Goal: Task Accomplishment & Management: Use online tool/utility

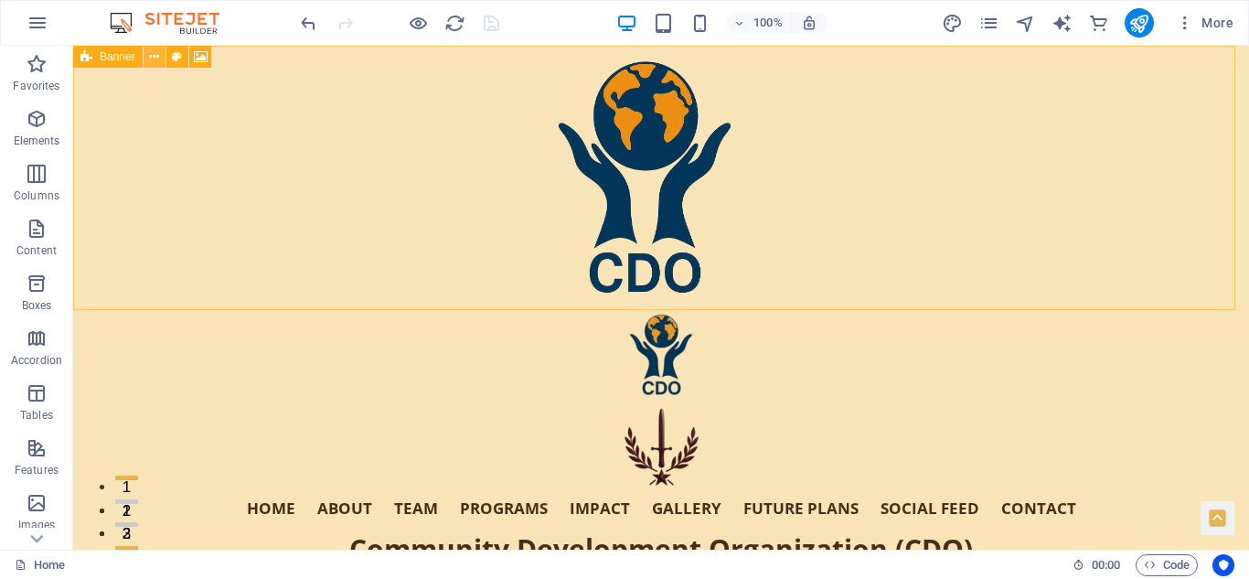
click at [152, 60] on icon at bounding box center [154, 57] width 10 height 19
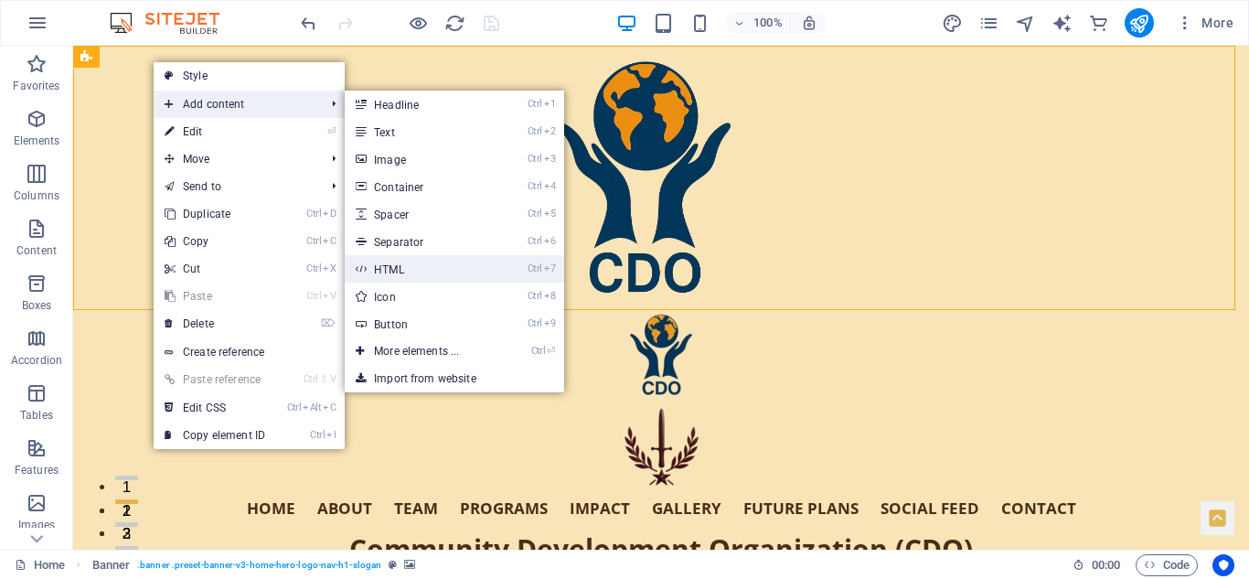
click at [433, 260] on link "Ctrl 7 HTML" at bounding box center [420, 268] width 151 height 27
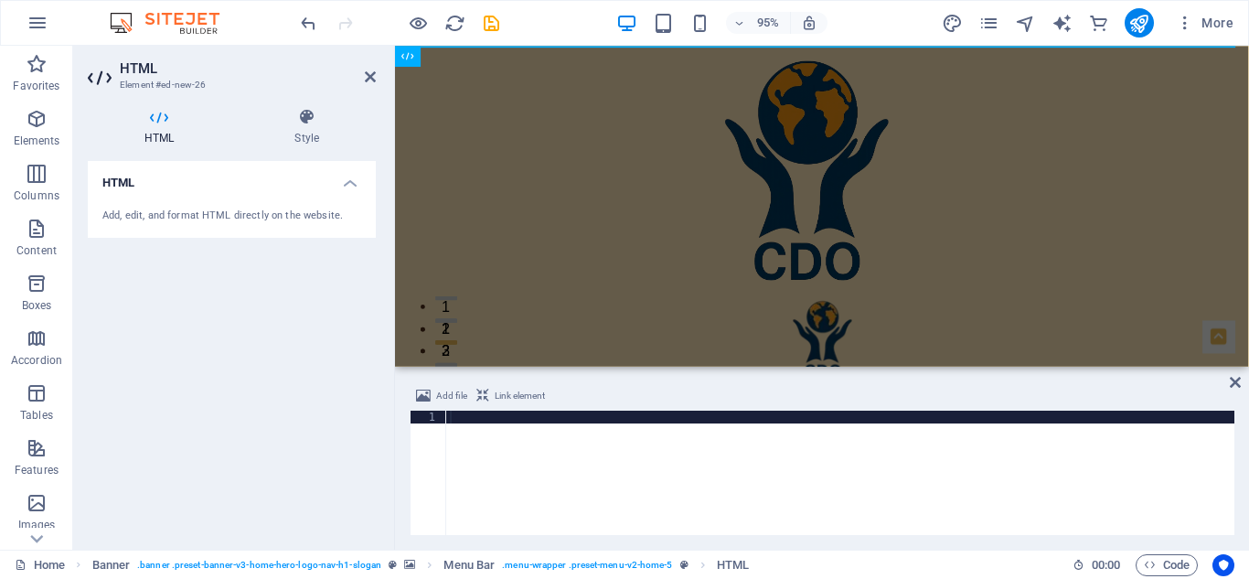
click at [506, 418] on div at bounding box center [840, 486] width 788 height 150
click at [508, 448] on div at bounding box center [840, 486] width 788 height 150
click at [464, 417] on div at bounding box center [840, 486] width 788 height 150
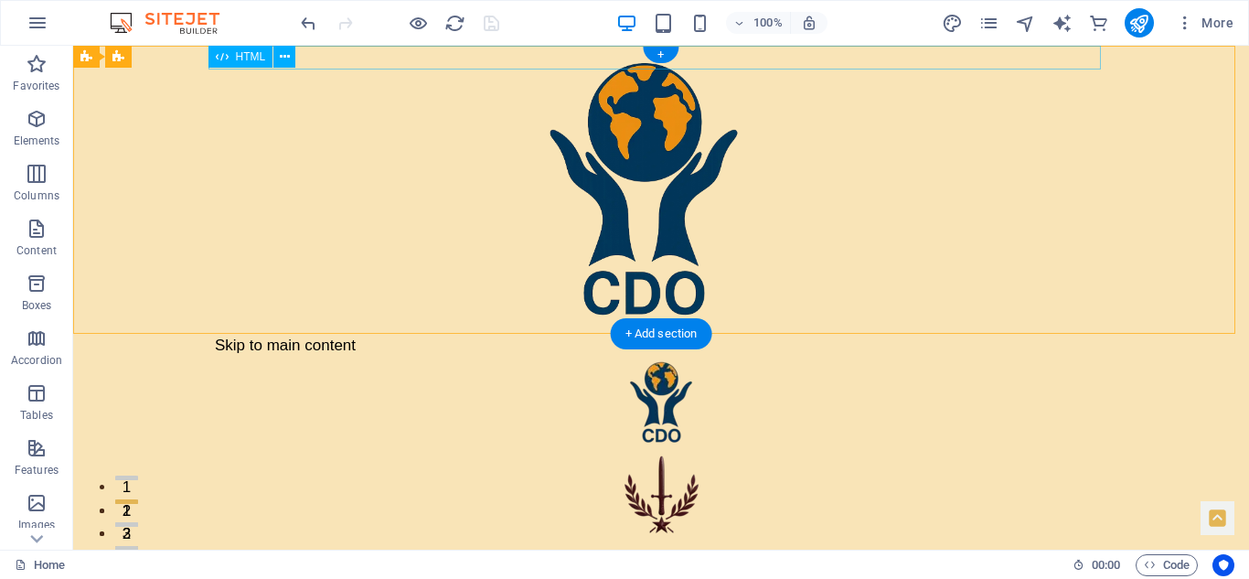
click at [387, 334] on div "Skip to main content" at bounding box center [661, 346] width 893 height 24
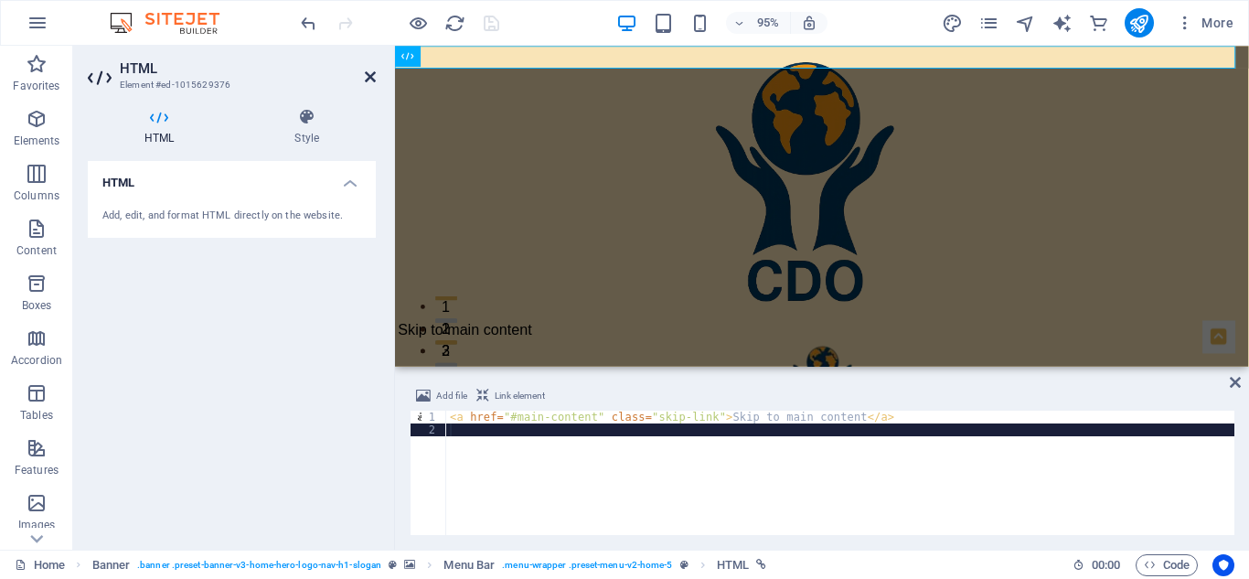
click at [371, 70] on icon at bounding box center [370, 77] width 11 height 15
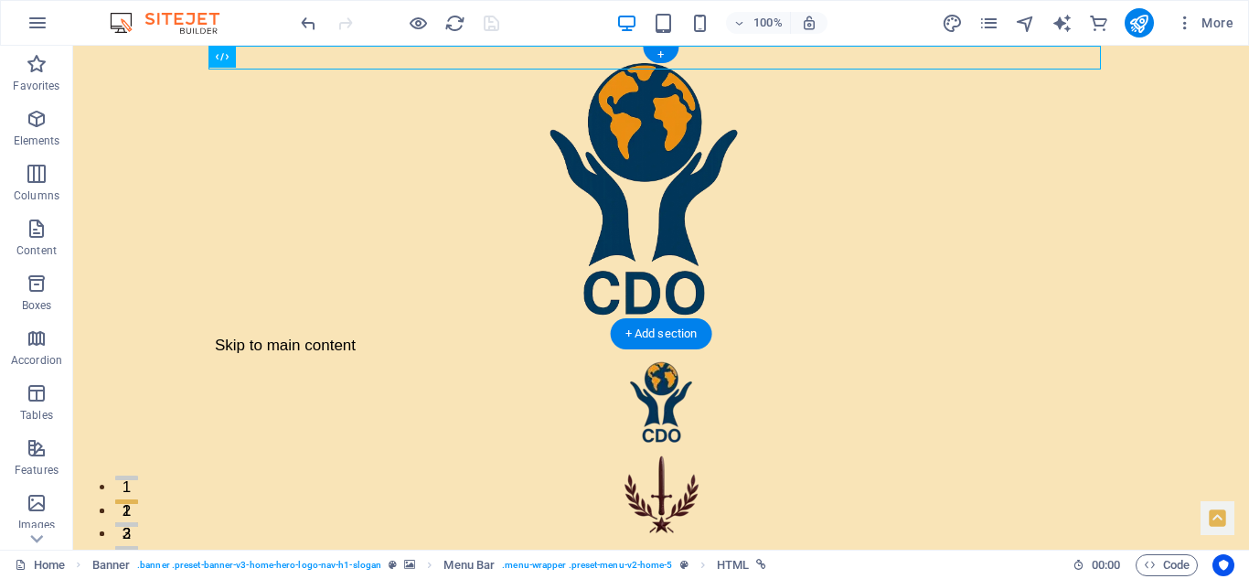
drag, startPoint x: 349, startPoint y: 55, endPoint x: 329, endPoint y: 56, distance: 20.1
click at [329, 334] on div "Skip to main content" at bounding box center [661, 346] width 893 height 24
click at [148, 334] on div "Skip to main content Home About Team Programs Impact Gallery Future Plans Socia…" at bounding box center [661, 524] width 1176 height 380
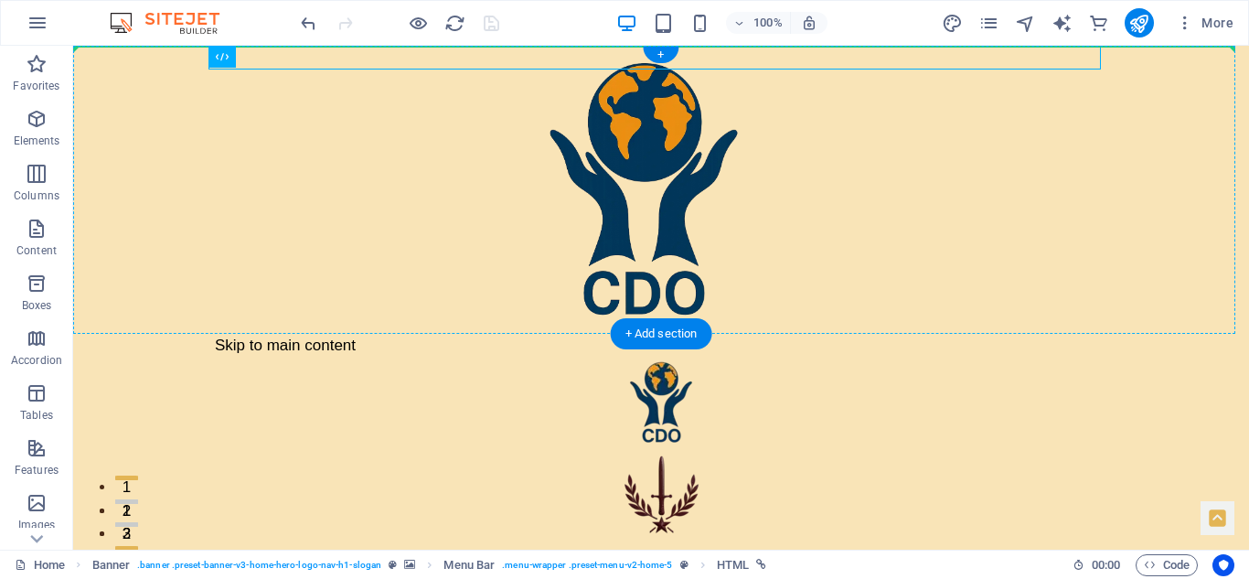
drag, startPoint x: 303, startPoint y: 104, endPoint x: 337, endPoint y: 135, distance: 46.6
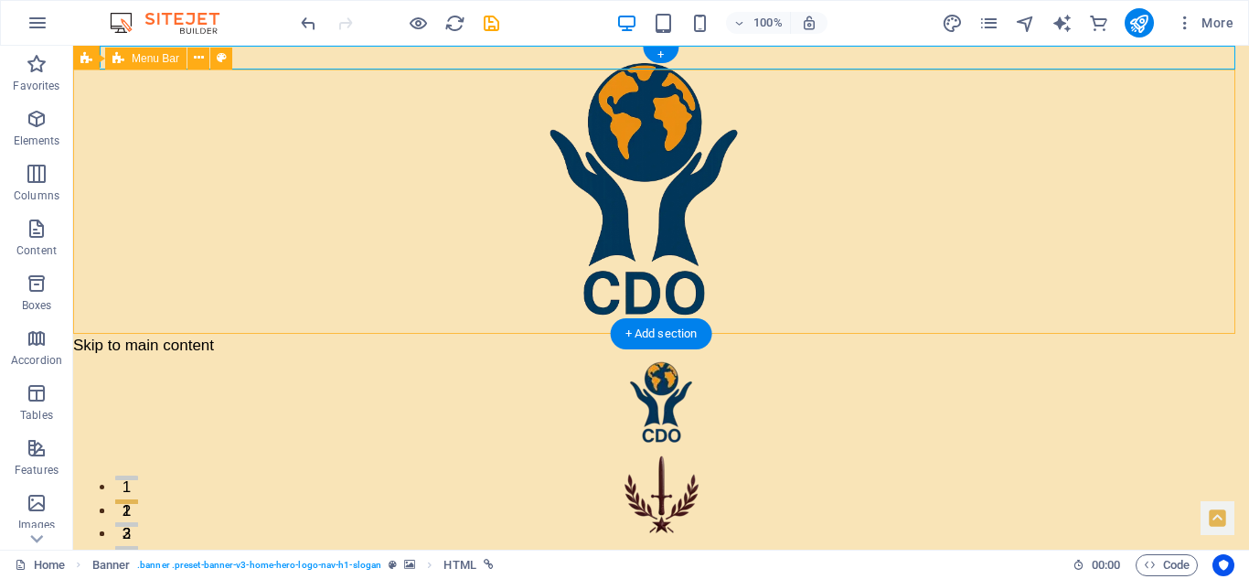
click at [142, 358] on div "Home About Team Programs Impact Gallery Future Plans Social Feed Contact Commun…" at bounding box center [661, 536] width 1176 height 356
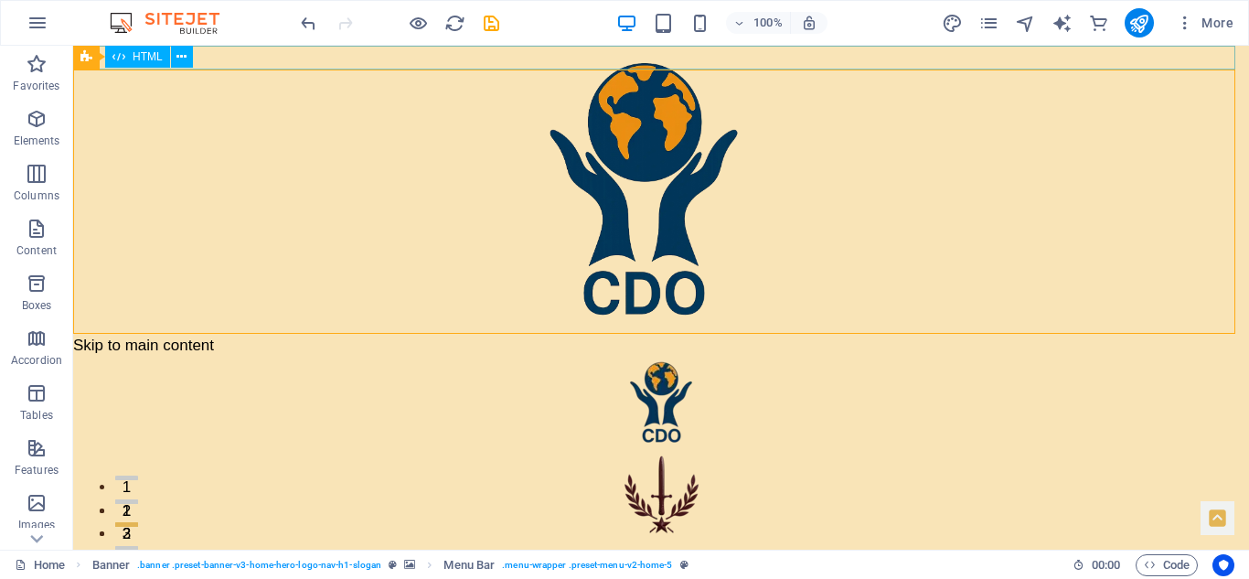
click at [152, 55] on span "HTML" at bounding box center [148, 56] width 30 height 11
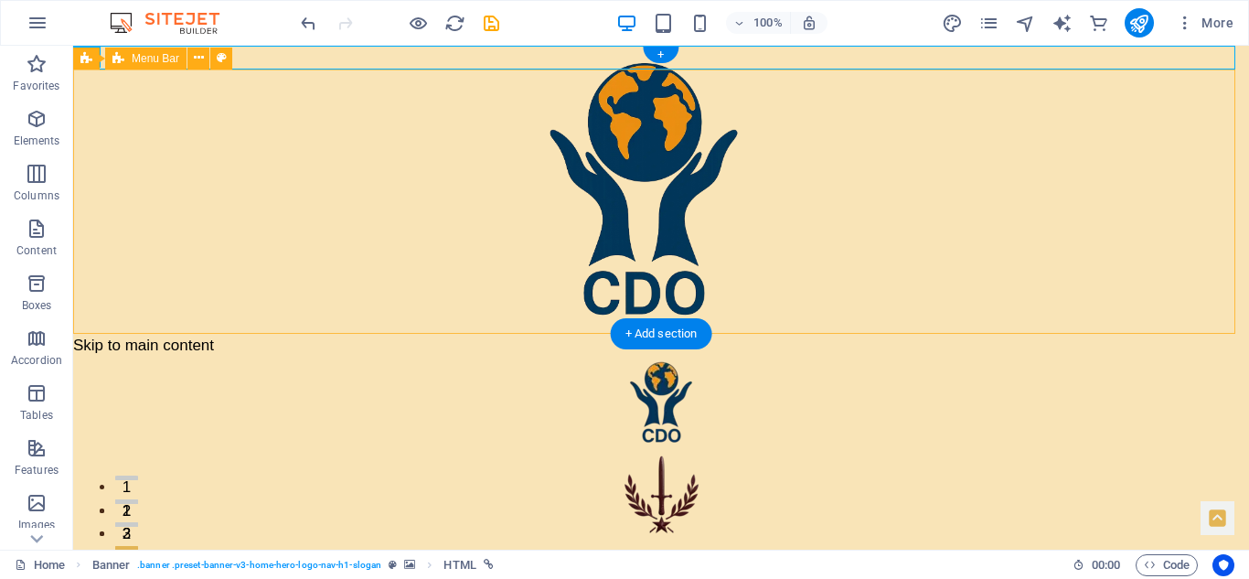
click at [155, 358] on div "Home About Team Programs Impact Gallery Future Plans Social Feed Contact Commun…" at bounding box center [661, 536] width 1176 height 356
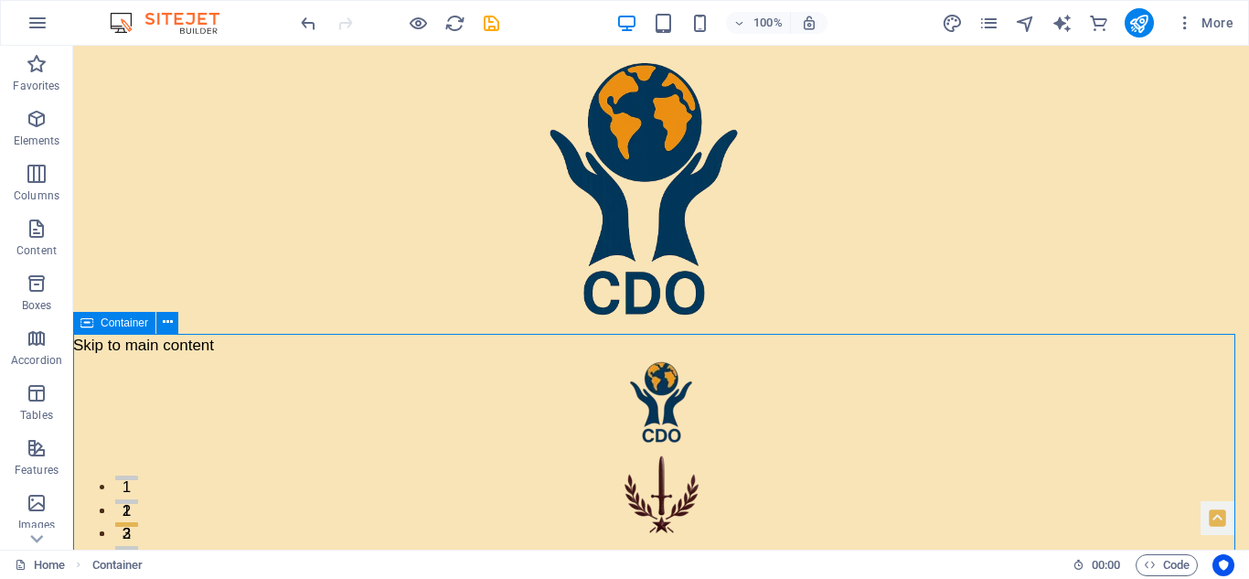
click at [124, 324] on span "Container" at bounding box center [125, 322] width 48 height 11
select select "section"
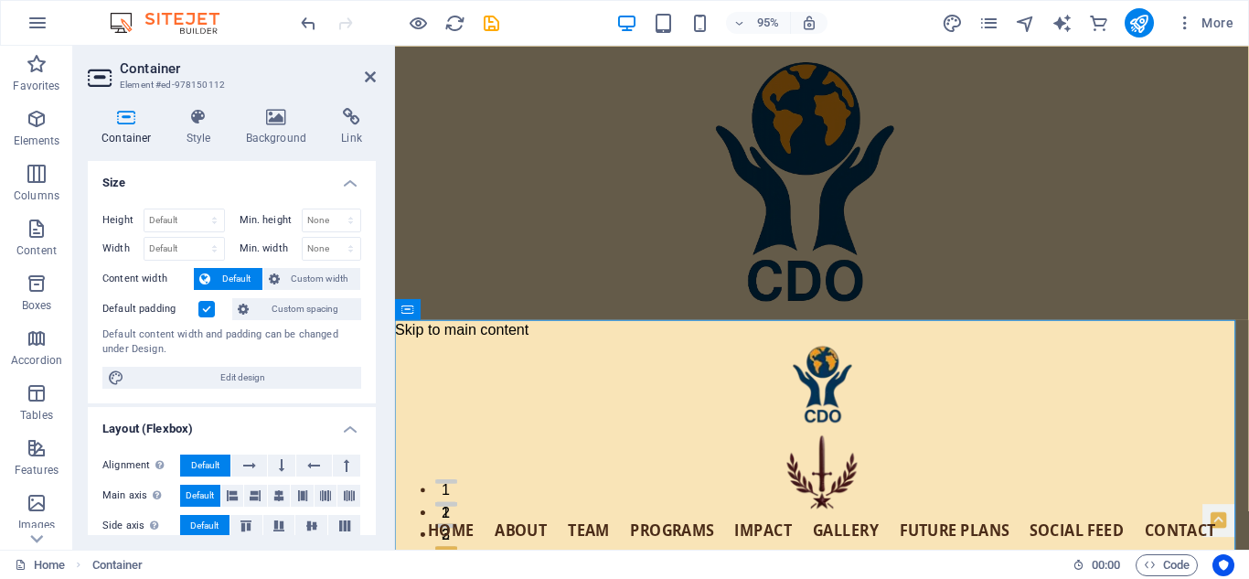
click at [348, 176] on h4 "Size" at bounding box center [232, 177] width 288 height 33
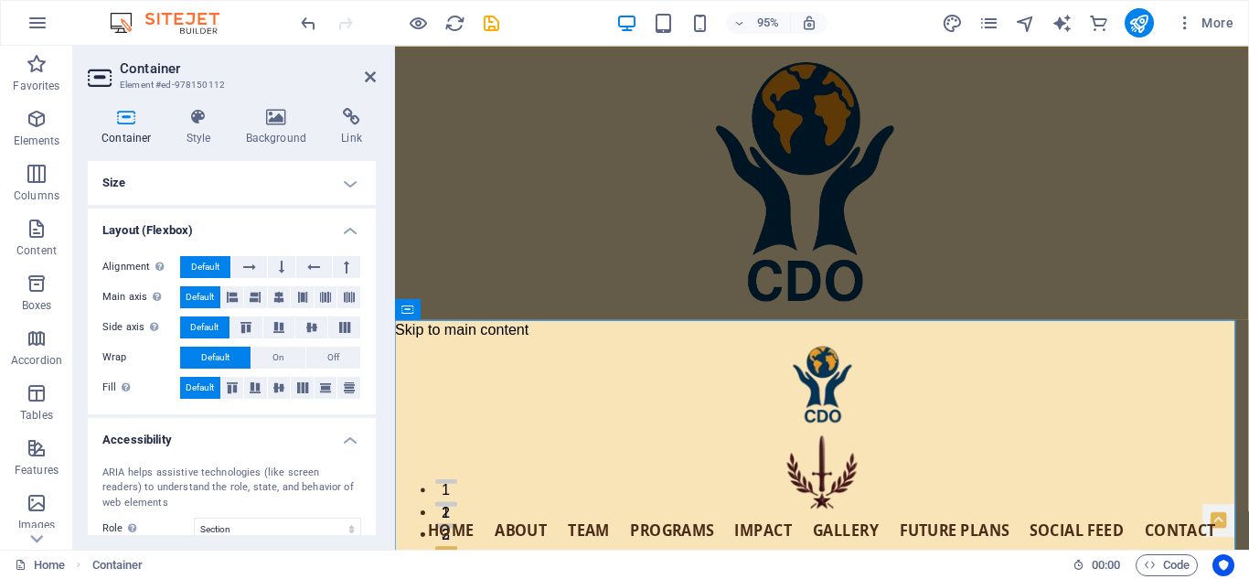
click at [346, 222] on h4 "Layout (Flexbox)" at bounding box center [232, 225] width 288 height 33
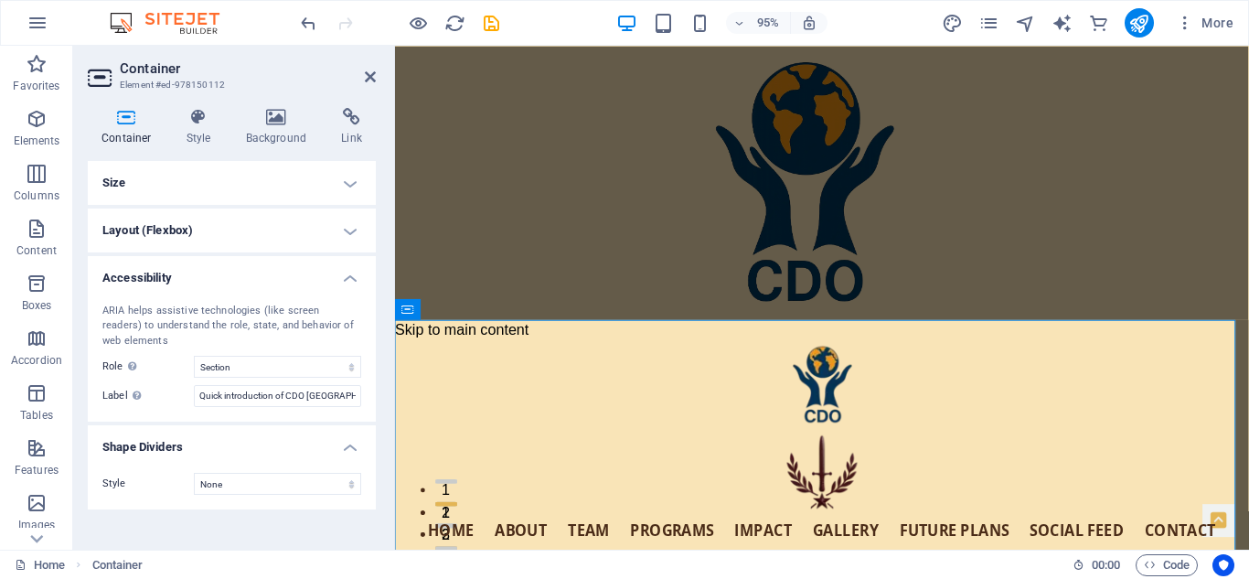
click at [348, 276] on h4 "Accessibility" at bounding box center [232, 272] width 288 height 33
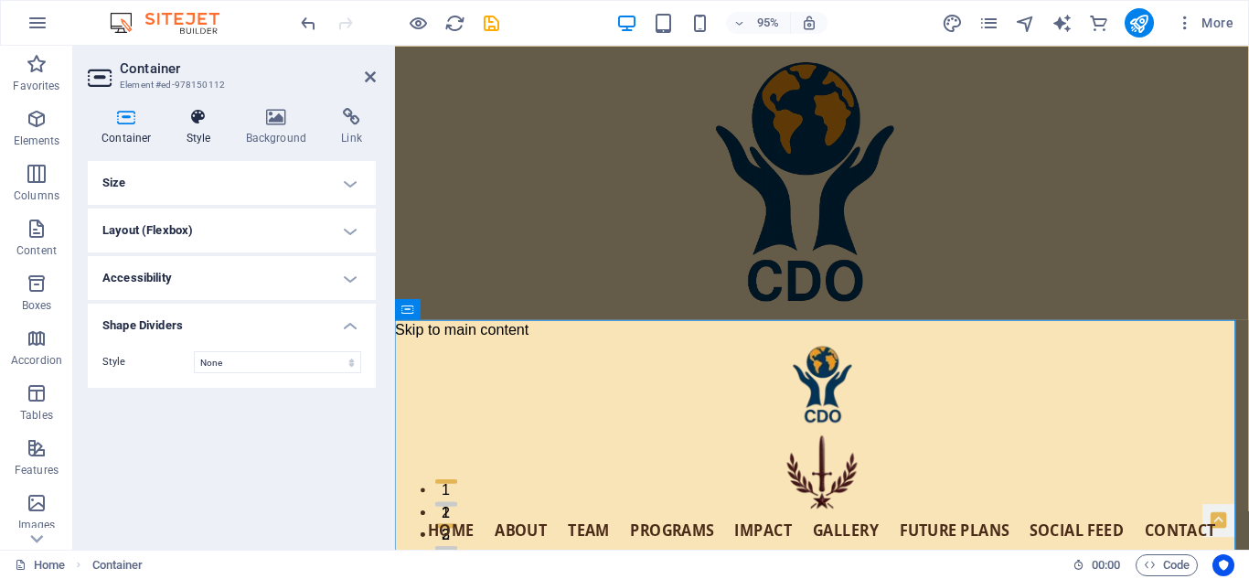
click at [195, 130] on h4 "Style" at bounding box center [202, 127] width 59 height 38
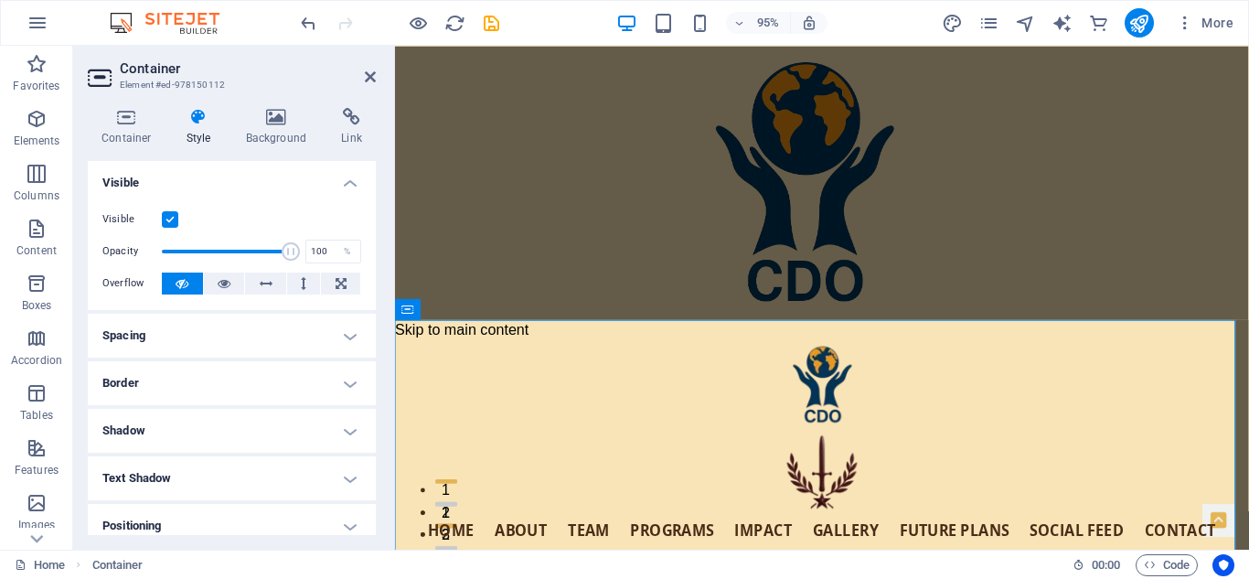
click at [343, 185] on h4 "Visible" at bounding box center [232, 177] width 288 height 33
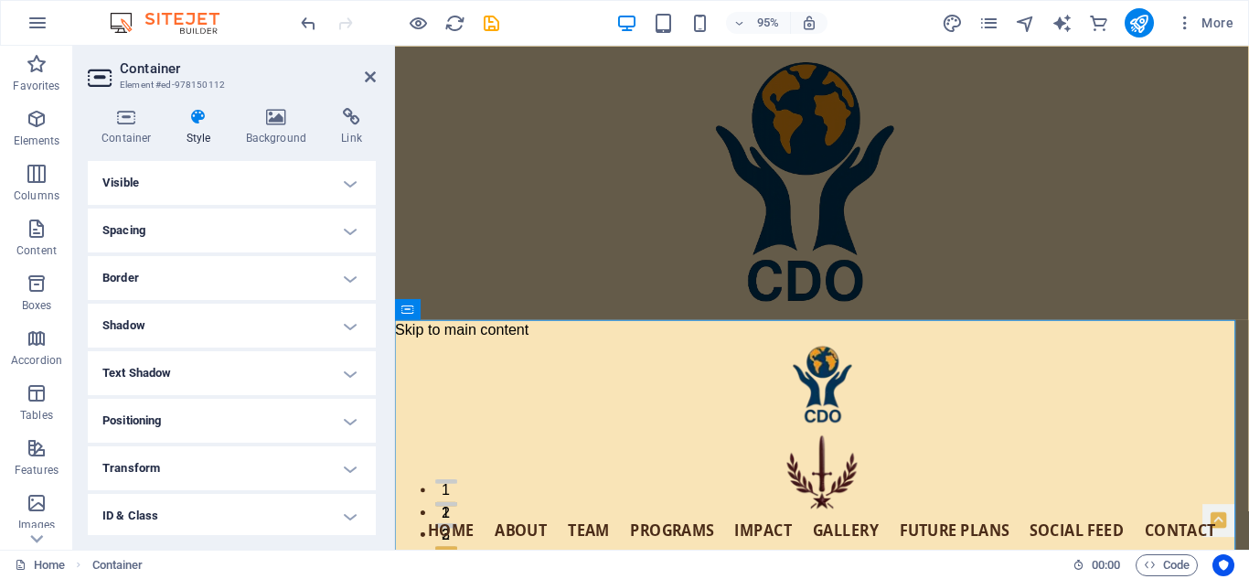
click at [352, 513] on h4 "ID & Class" at bounding box center [232, 516] width 288 height 44
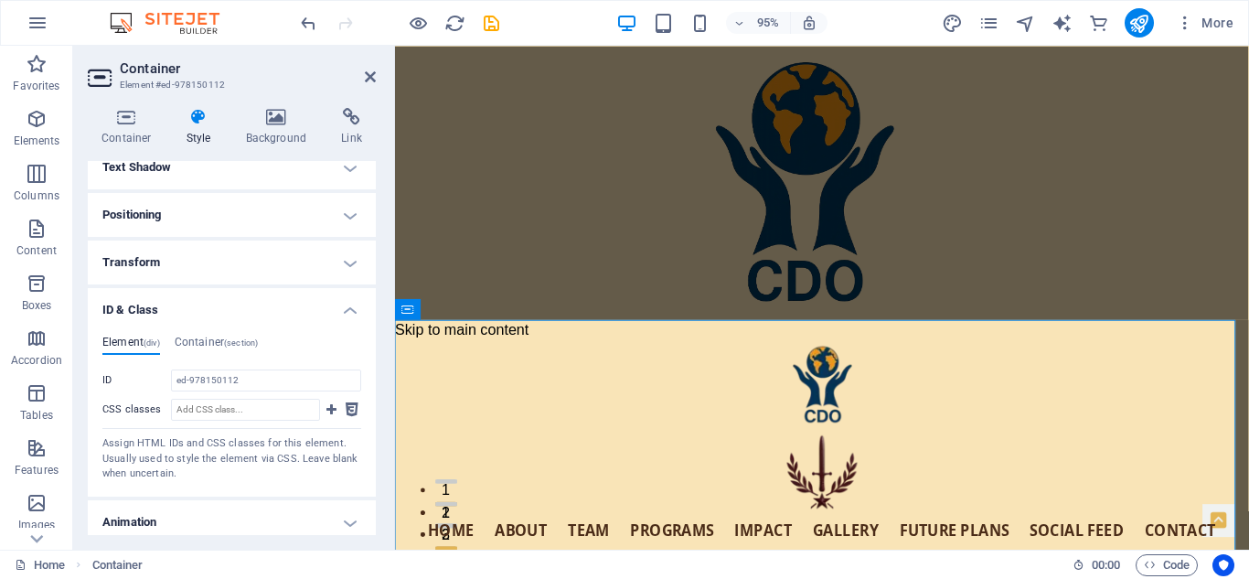
scroll to position [220, 0]
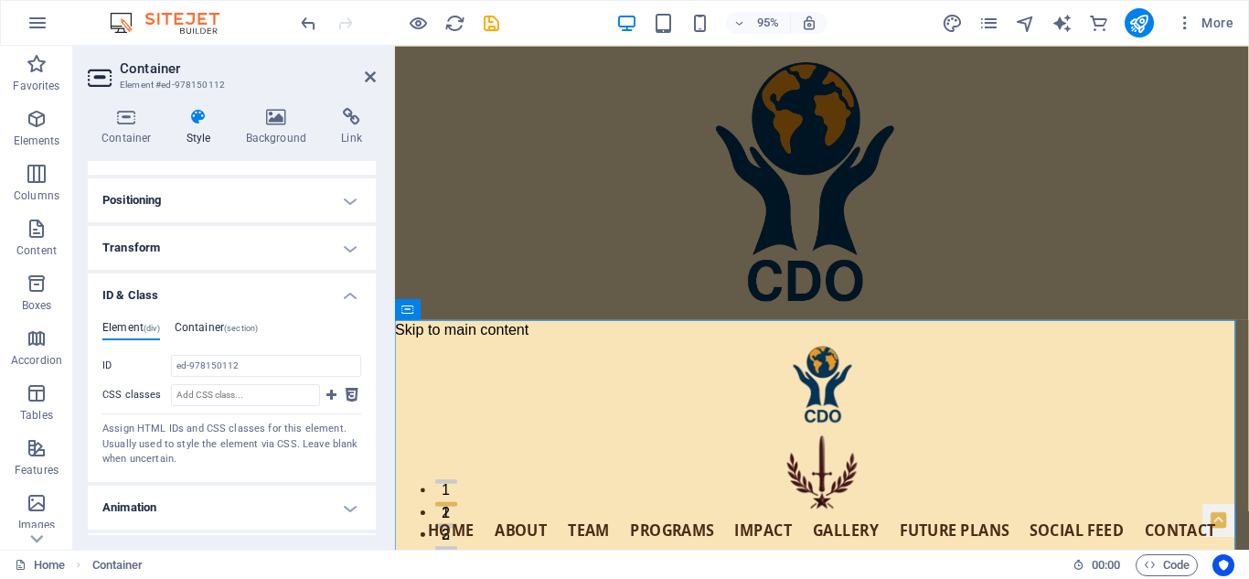
click at [211, 324] on h4 "Container (section)" at bounding box center [217, 331] width 84 height 20
click at [261, 367] on input "ID Space and special character (except "-" or "_") are not accepted" at bounding box center [266, 366] width 190 height 22
paste input "main-content"
type input "main-content"
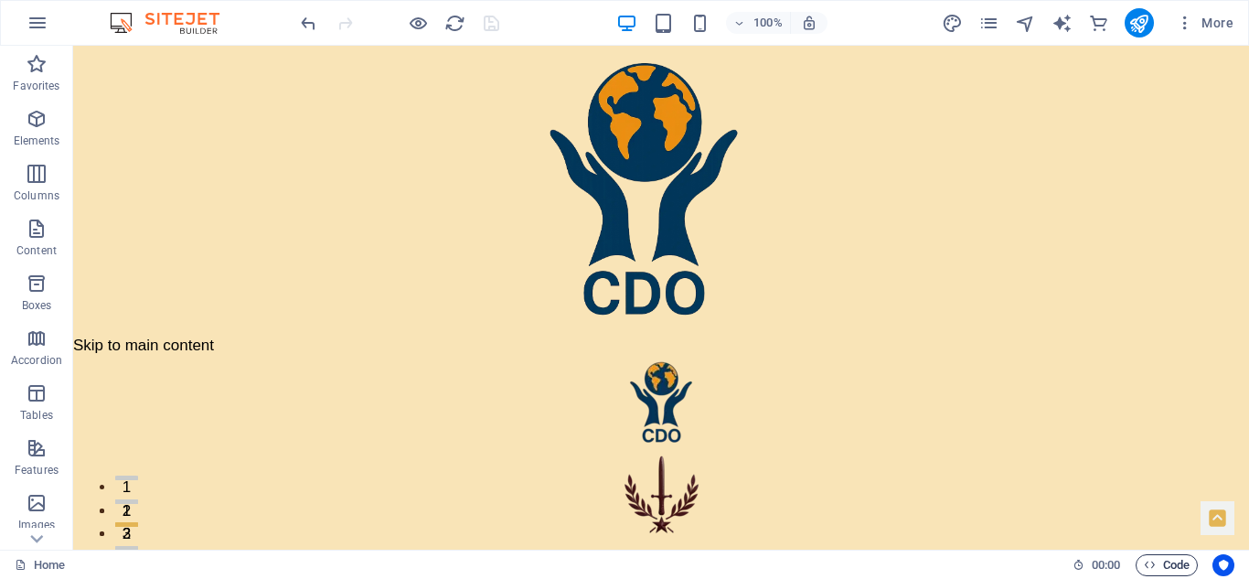
click at [1172, 558] on span "Code" at bounding box center [1167, 565] width 46 height 22
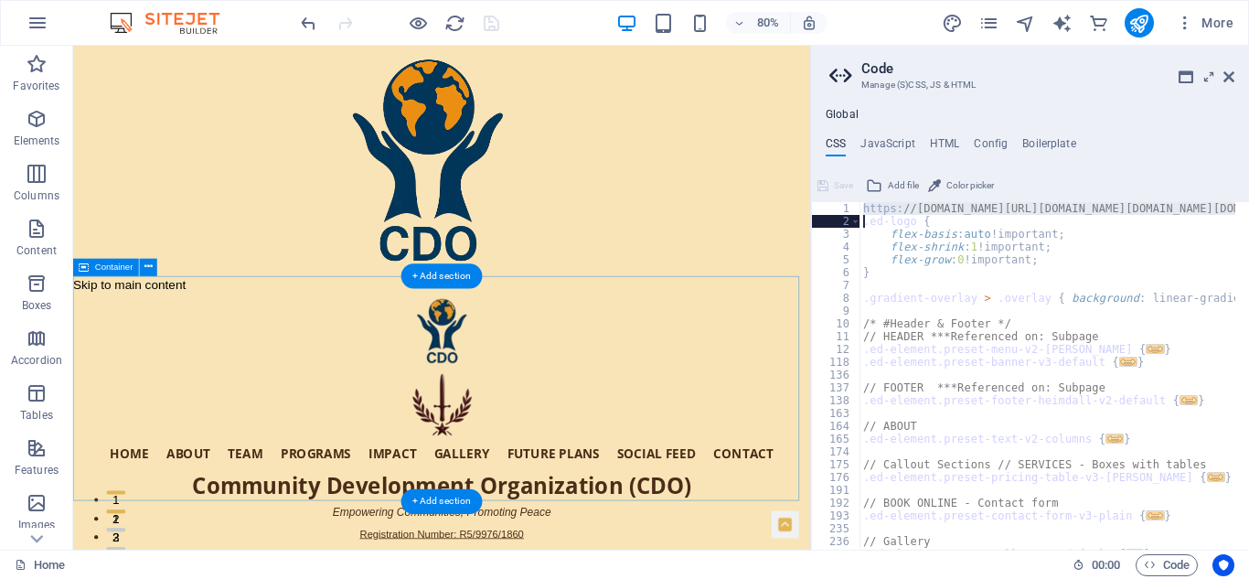
drag, startPoint x: 922, startPoint y: 341, endPoint x: 684, endPoint y: 344, distance: 237.8
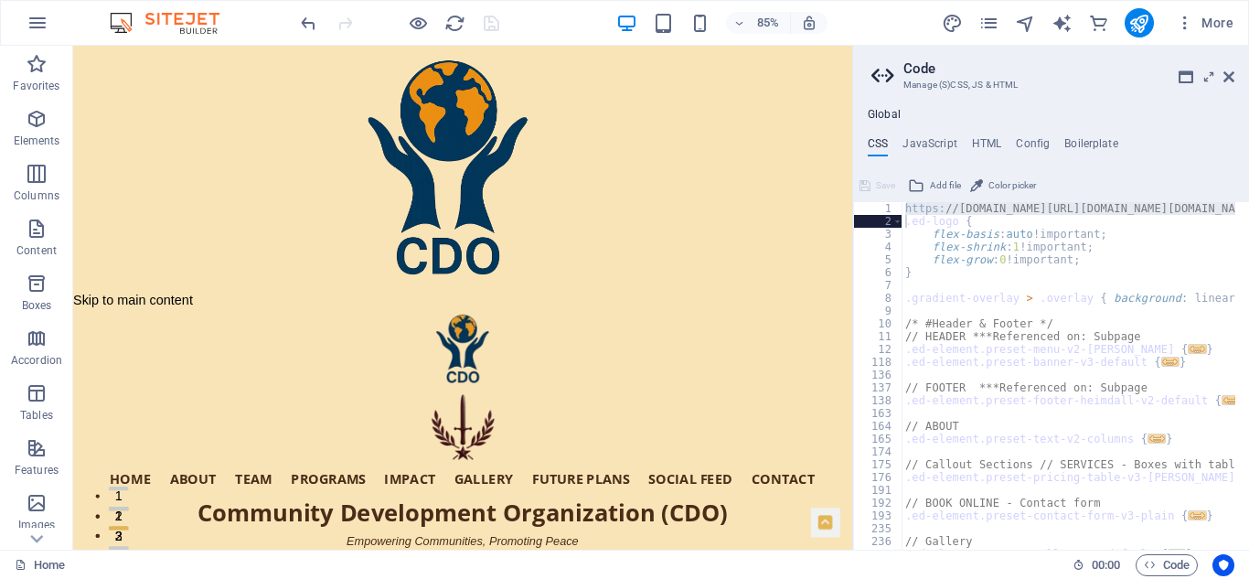
drag, startPoint x: 814, startPoint y: 244, endPoint x: 914, endPoint y: 285, distance: 107.8
click at [851, 289] on div "Drag here to replace the existing content. Press “Ctrl” if you want to create a…" at bounding box center [462, 298] width 779 height 504
click at [968, 209] on div "https: //[DOMAIN_NAME][URL][DOMAIN_NAME][DOMAIN_NAME][DOMAIN_NAME] .ed-logo { f…" at bounding box center [1069, 376] width 334 height 348
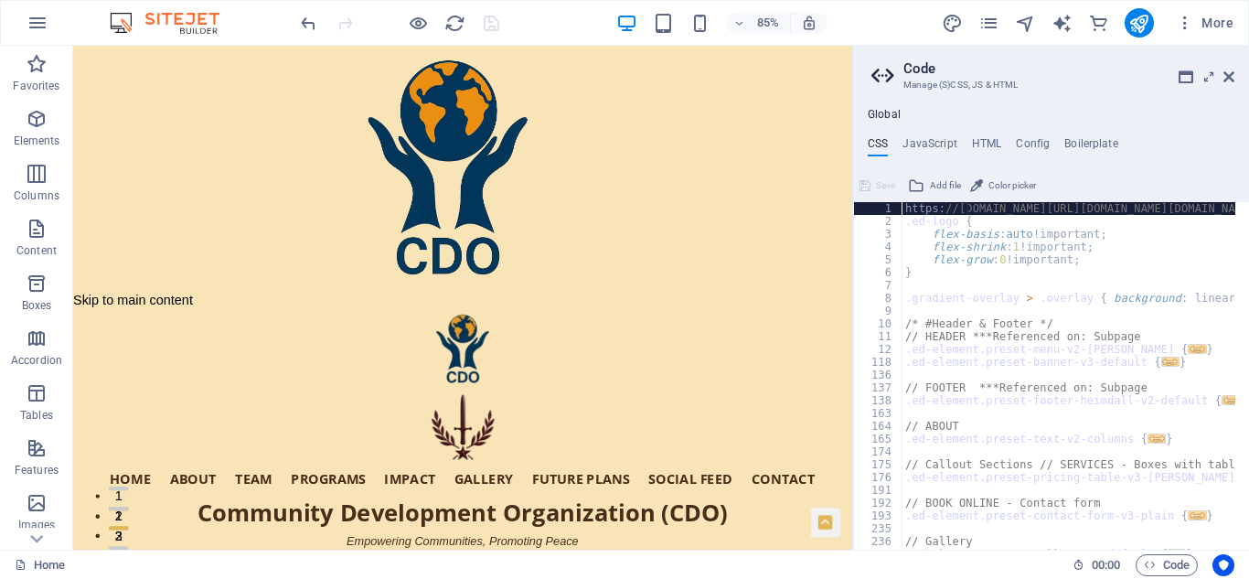
type textarea "[URL][DOMAIN_NAME][DOMAIN_NAME][DOMAIN_NAME][DOMAIN_NAME] .ed-logo {"
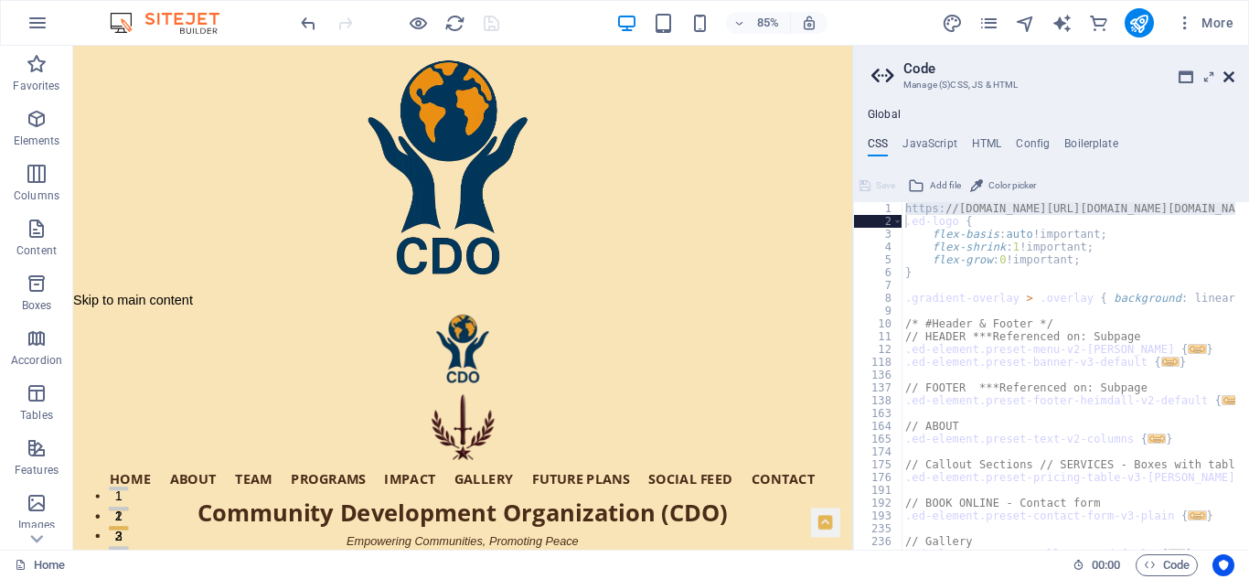
click at [1232, 73] on icon at bounding box center [1229, 77] width 11 height 15
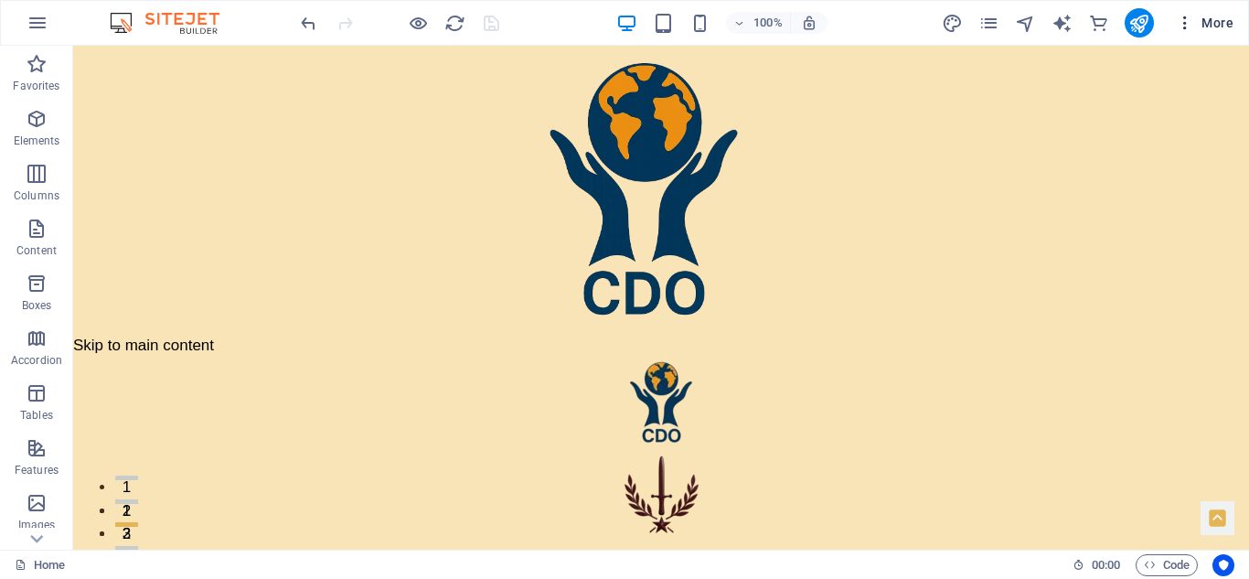
click at [1224, 17] on span "More" at bounding box center [1205, 23] width 58 height 18
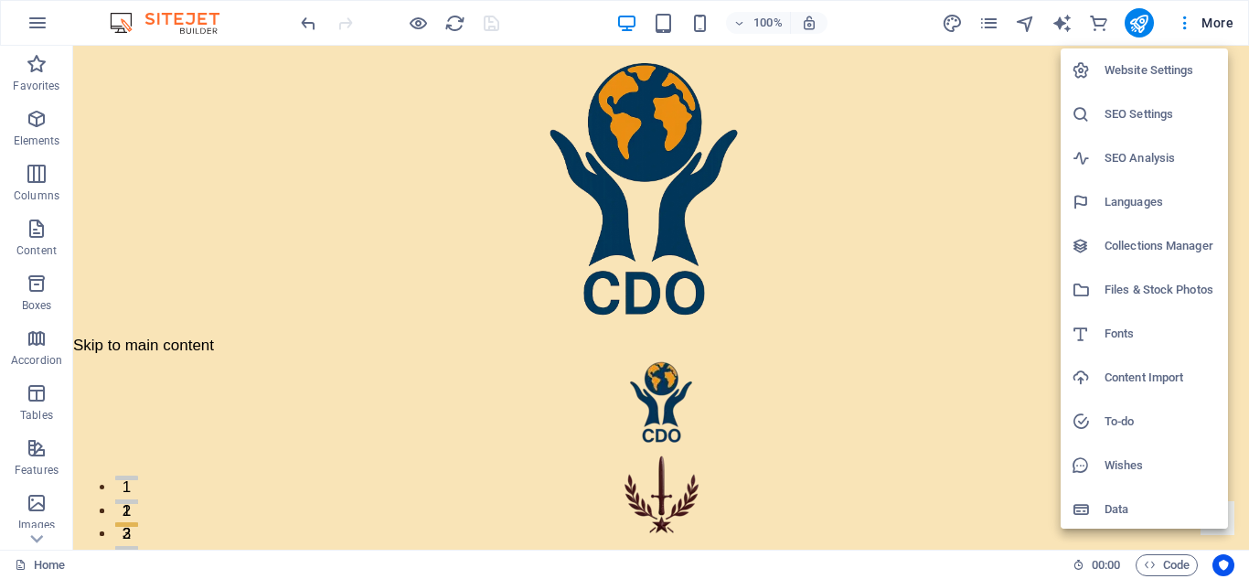
click at [1142, 288] on h6 "Files & Stock Photos" at bounding box center [1161, 290] width 112 height 22
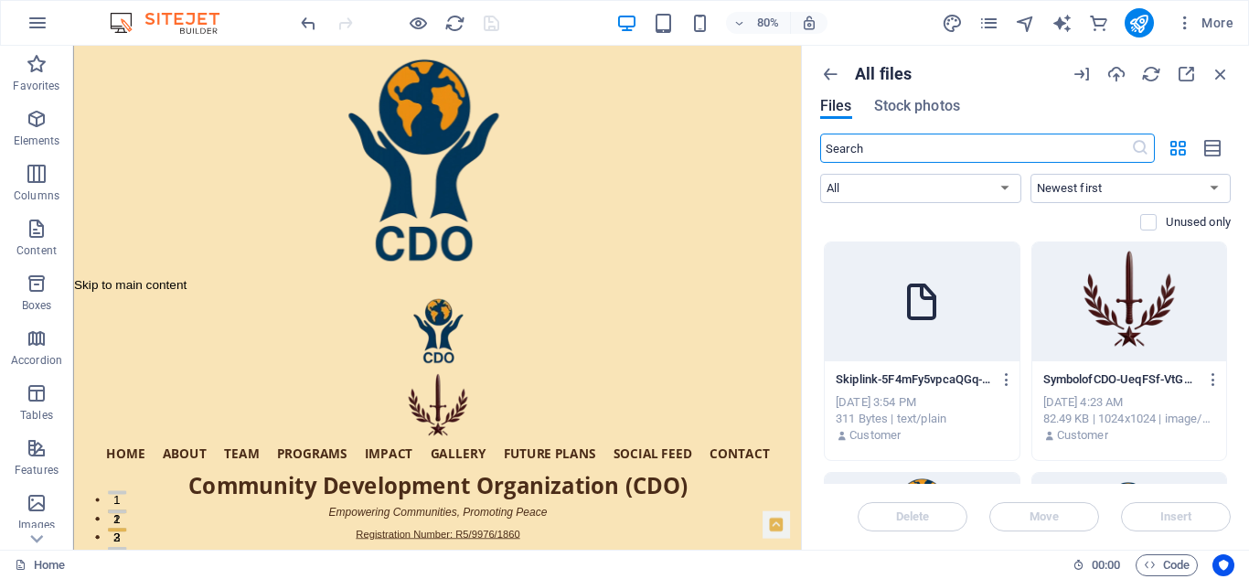
click at [947, 319] on div at bounding box center [922, 301] width 195 height 119
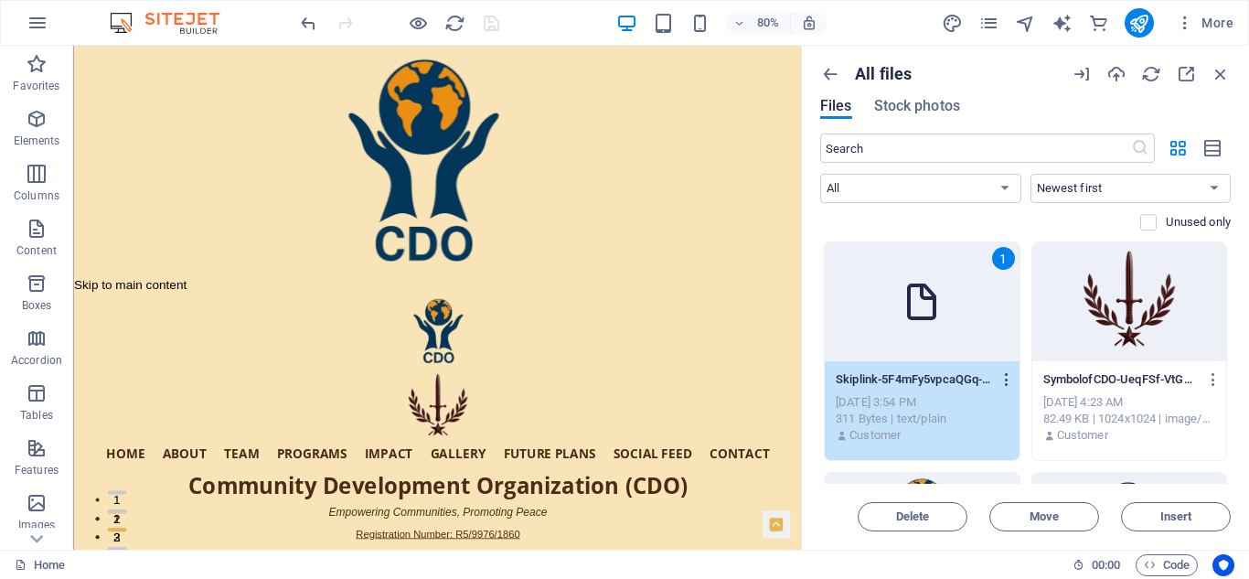
click at [1001, 380] on icon "button" at bounding box center [1007, 379] width 17 height 16
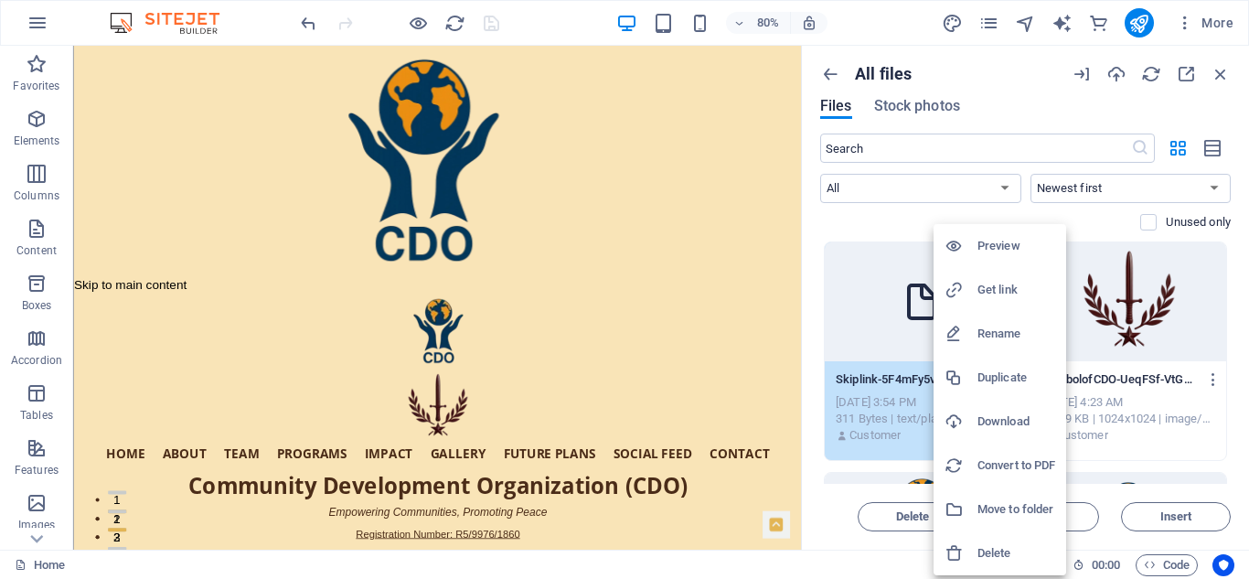
click at [991, 241] on h6 "Preview" at bounding box center [1017, 246] width 78 height 22
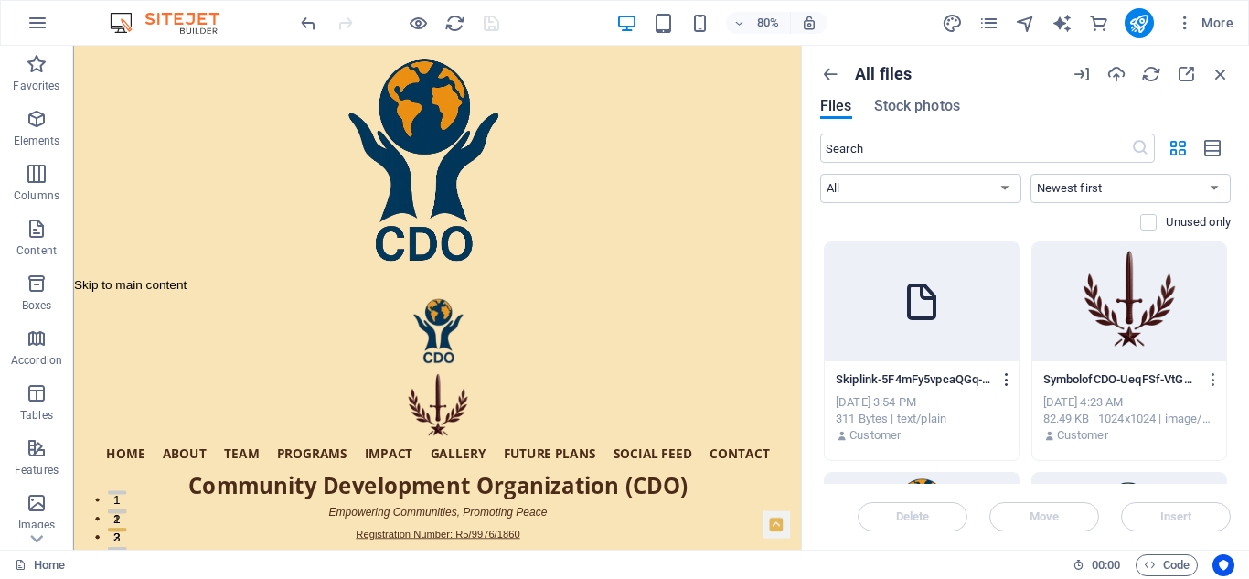
click at [1006, 380] on icon "button" at bounding box center [1007, 379] width 17 height 16
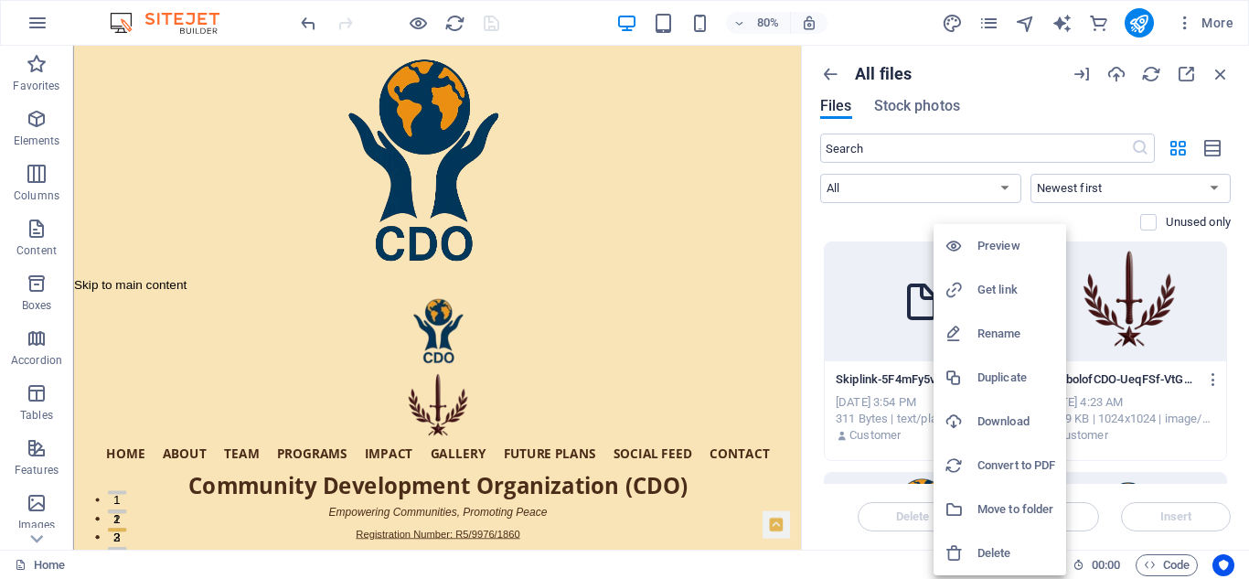
click at [994, 554] on h6 "Delete" at bounding box center [1017, 553] width 78 height 22
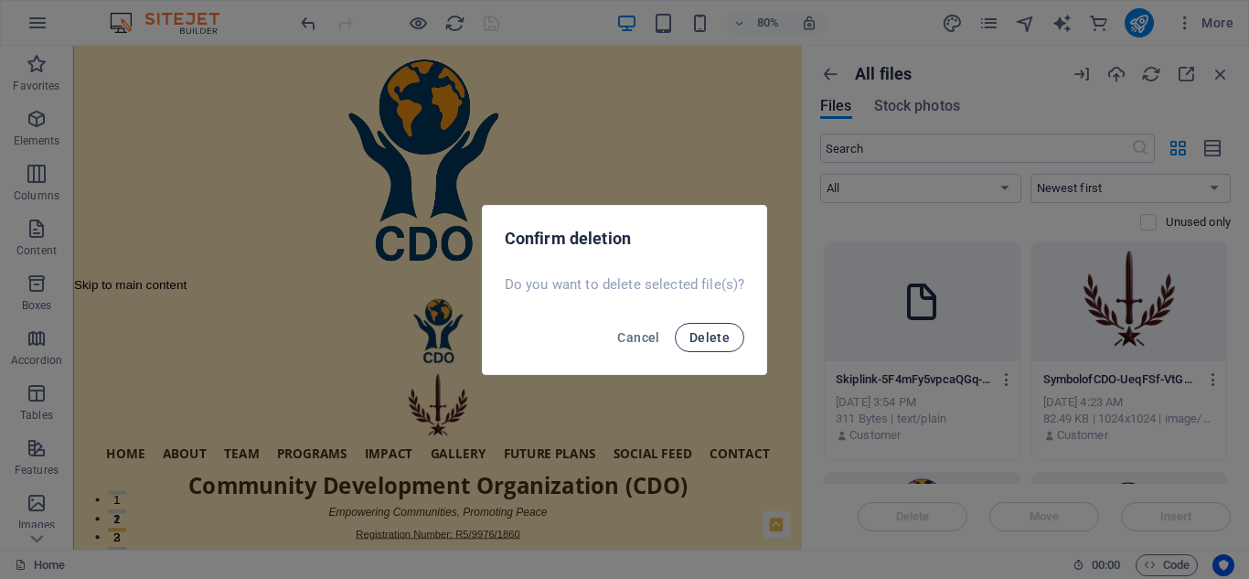
click at [722, 336] on span "Delete" at bounding box center [710, 337] width 40 height 15
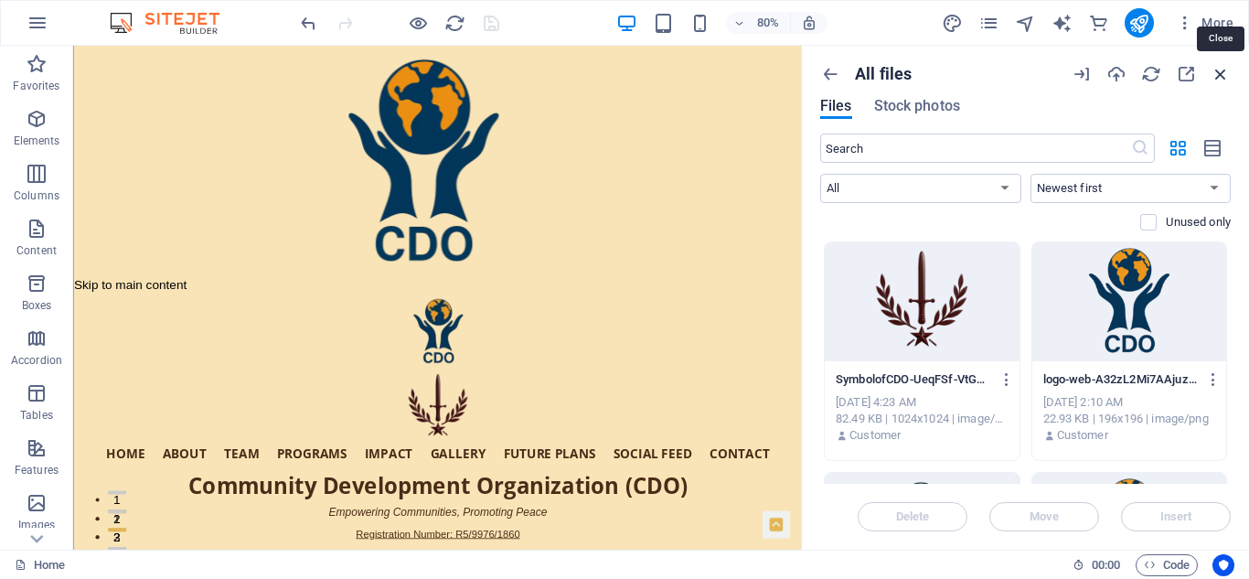
click at [1221, 69] on icon "button" at bounding box center [1221, 74] width 20 height 20
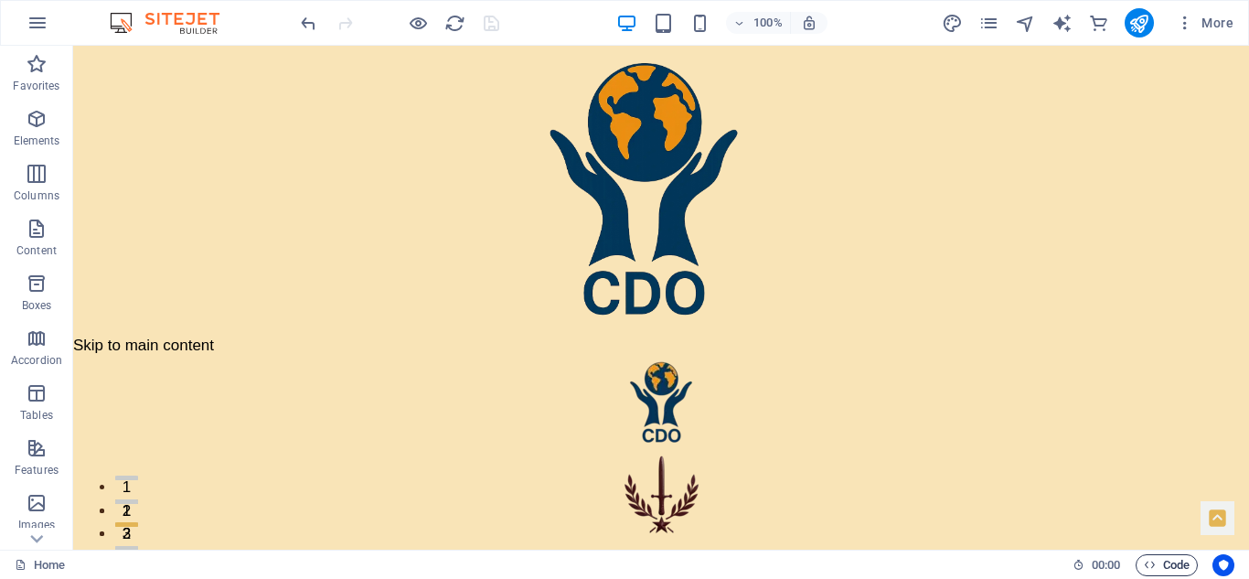
click at [1167, 563] on span "Code" at bounding box center [1167, 565] width 46 height 22
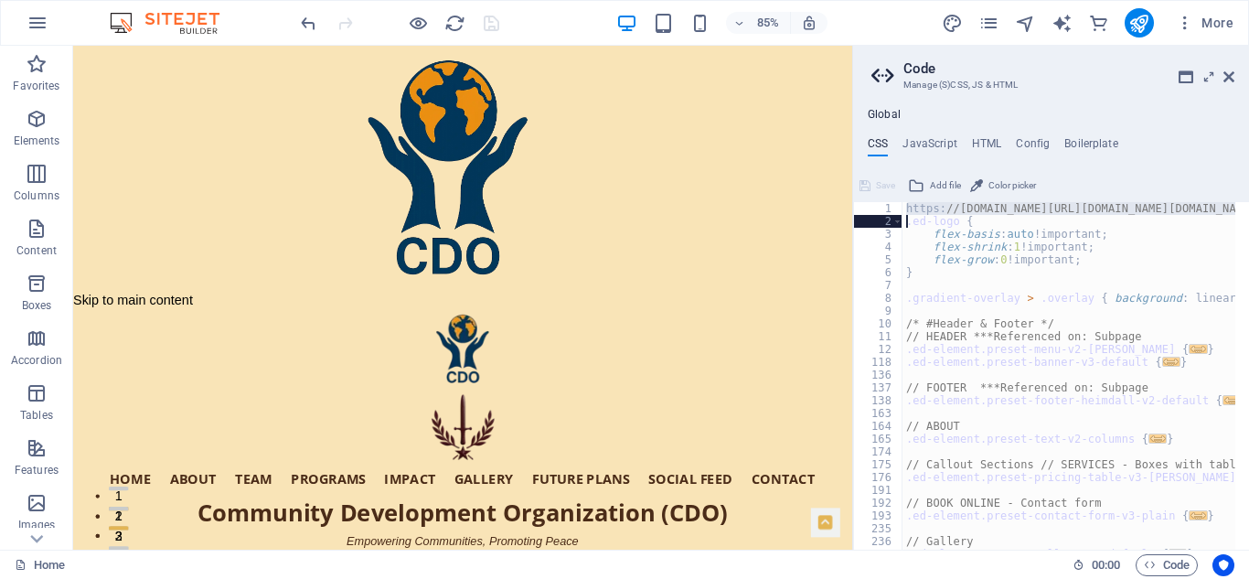
click at [980, 209] on div "https: //[DOMAIN_NAME][URL][DOMAIN_NAME][DOMAIN_NAME][DOMAIN_NAME] .ed-logo { f…" at bounding box center [1069, 376] width 333 height 348
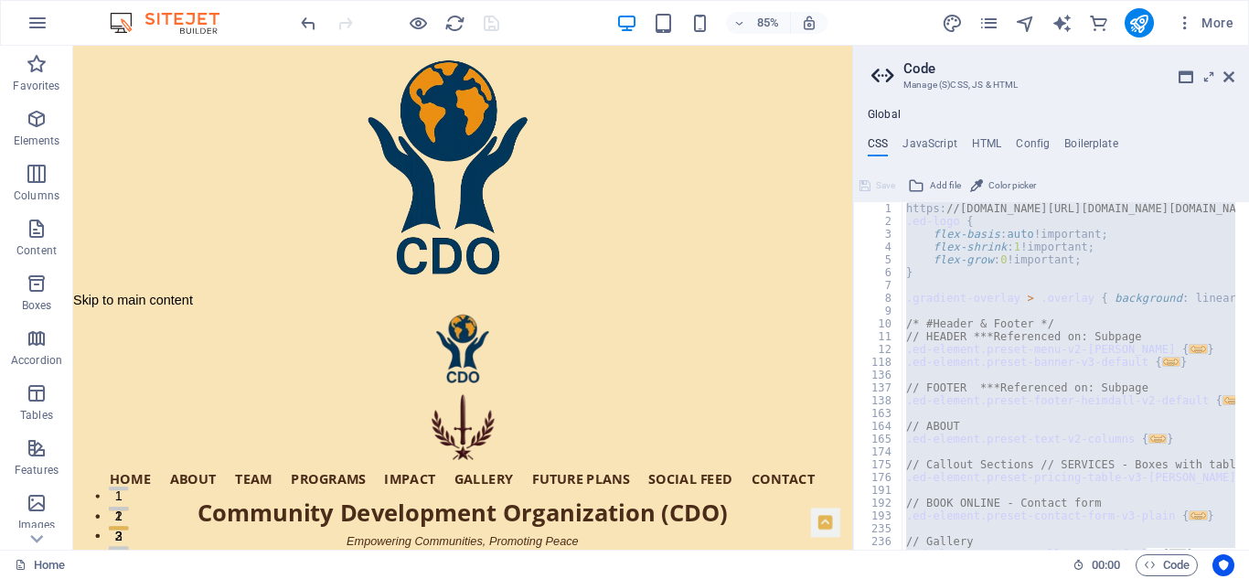
click at [980, 209] on div "https: //[DOMAIN_NAME][URL][DOMAIN_NAME][DOMAIN_NAME][DOMAIN_NAME] .ed-logo { f…" at bounding box center [1069, 376] width 333 height 348
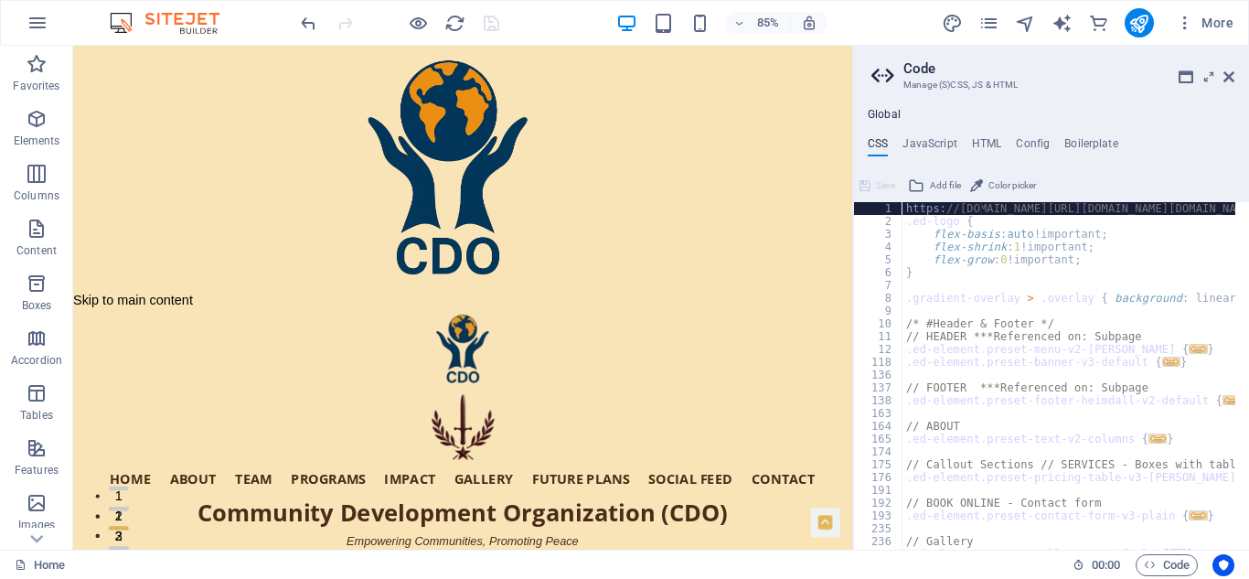
click at [980, 209] on div "https: //[DOMAIN_NAME][URL][DOMAIN_NAME][DOMAIN_NAME][DOMAIN_NAME] .ed-logo { f…" at bounding box center [1069, 376] width 333 height 348
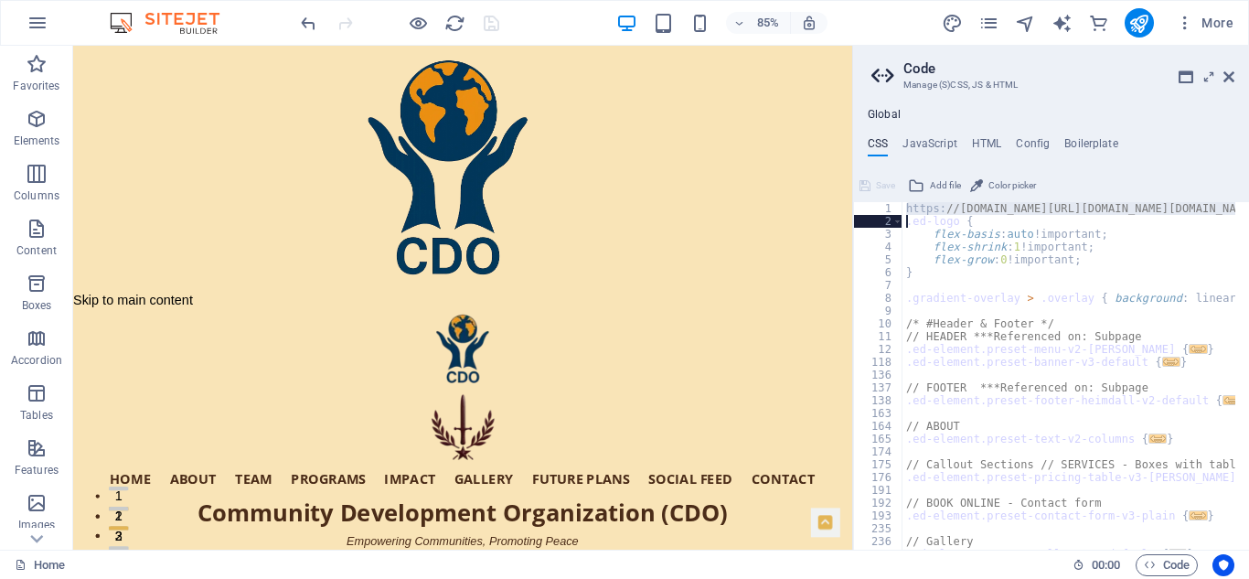
type textarea ".ed-logo {"
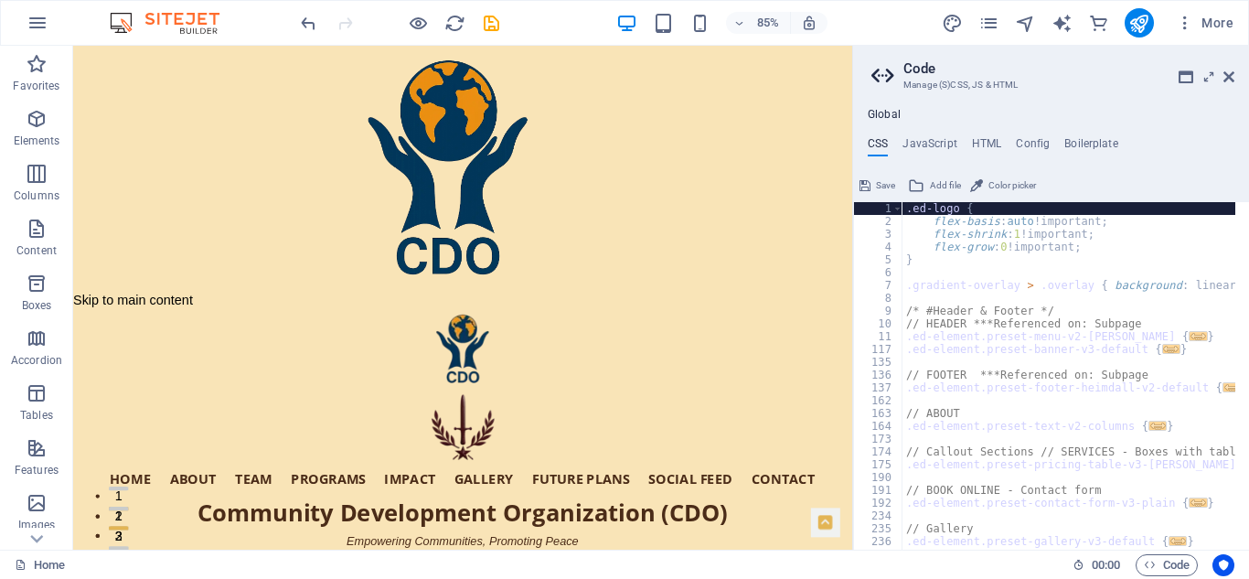
click at [879, 180] on span "Save" at bounding box center [885, 186] width 19 height 22
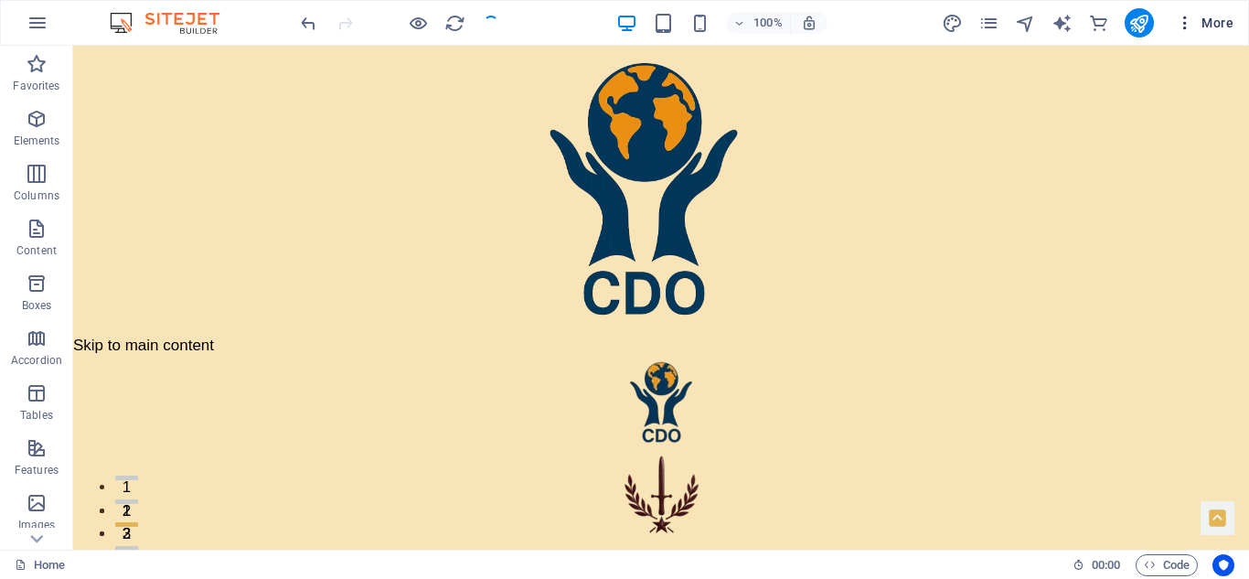
click at [1211, 16] on span "More" at bounding box center [1205, 23] width 58 height 18
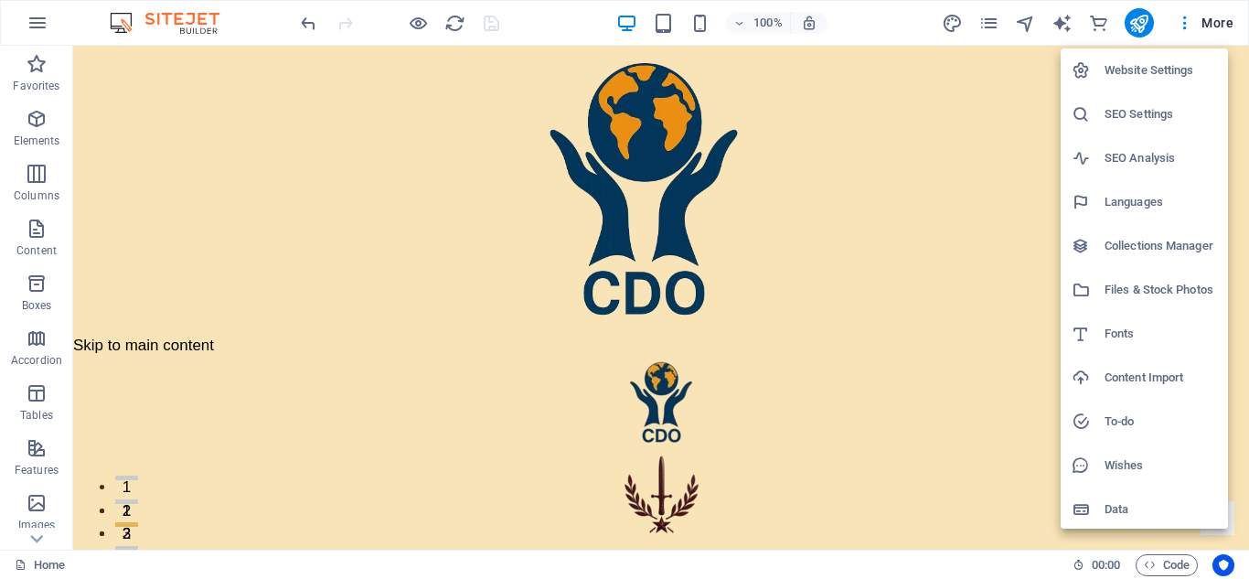
click at [1164, 285] on h6 "Files & Stock Photos" at bounding box center [1161, 290] width 112 height 22
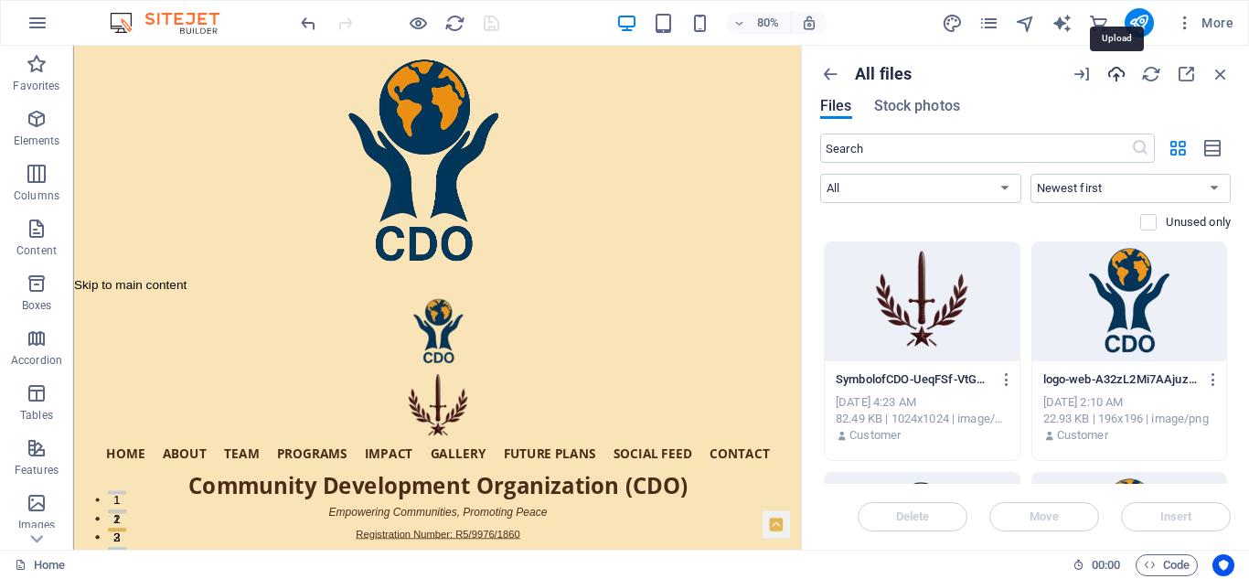
click at [1123, 70] on icon "button" at bounding box center [1117, 74] width 20 height 20
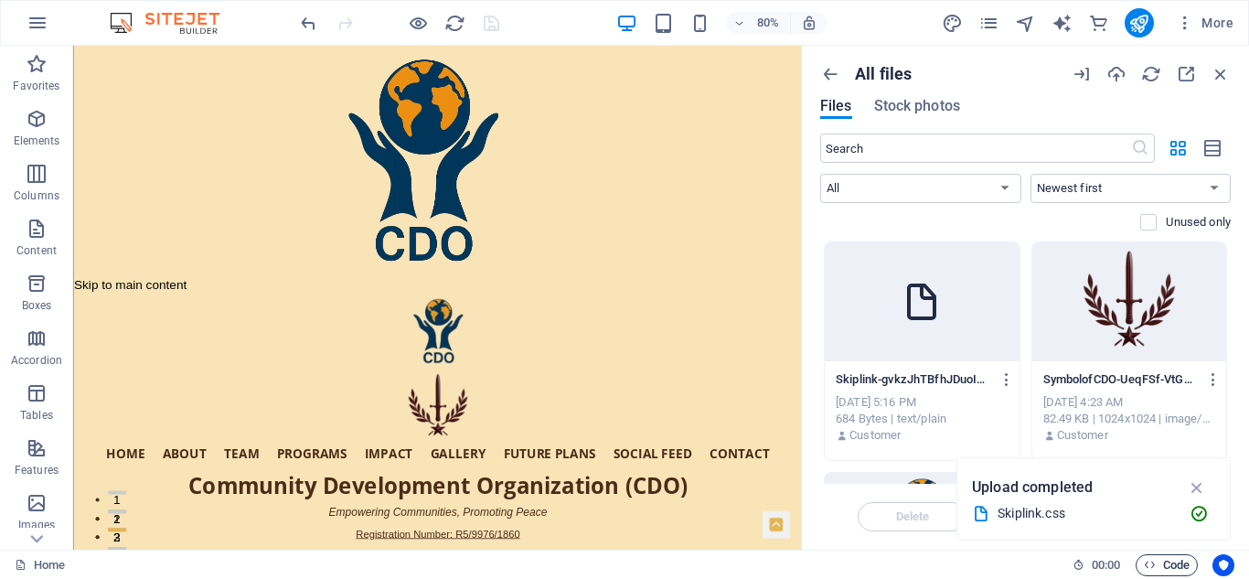
click at [1159, 565] on span "Code" at bounding box center [1167, 565] width 46 height 22
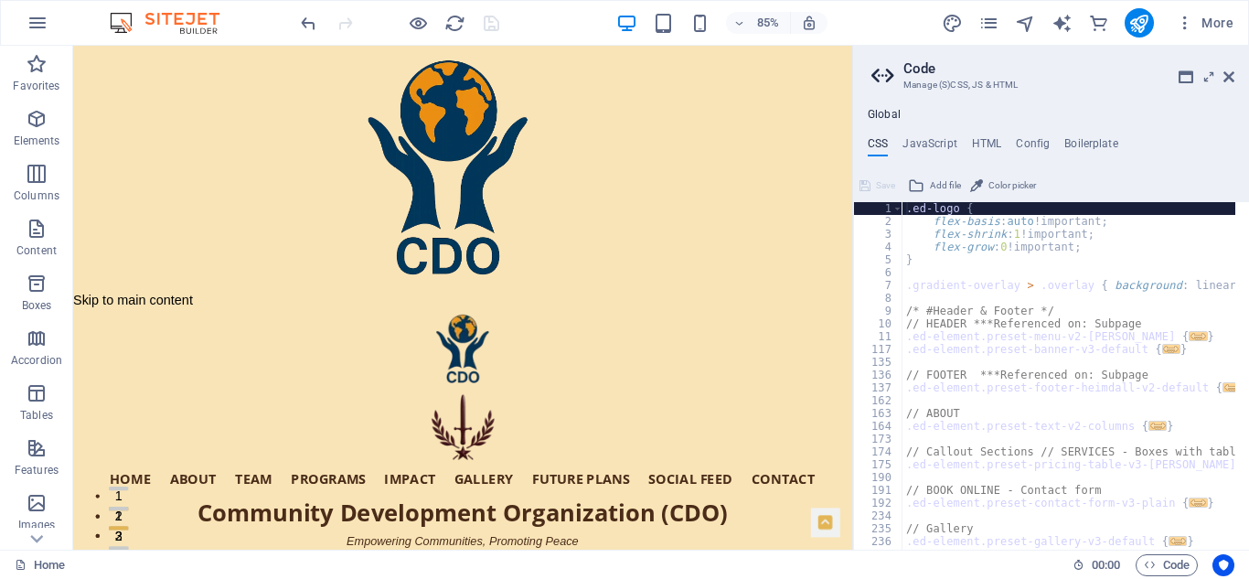
click at [942, 180] on span "Add file" at bounding box center [945, 186] width 31 height 22
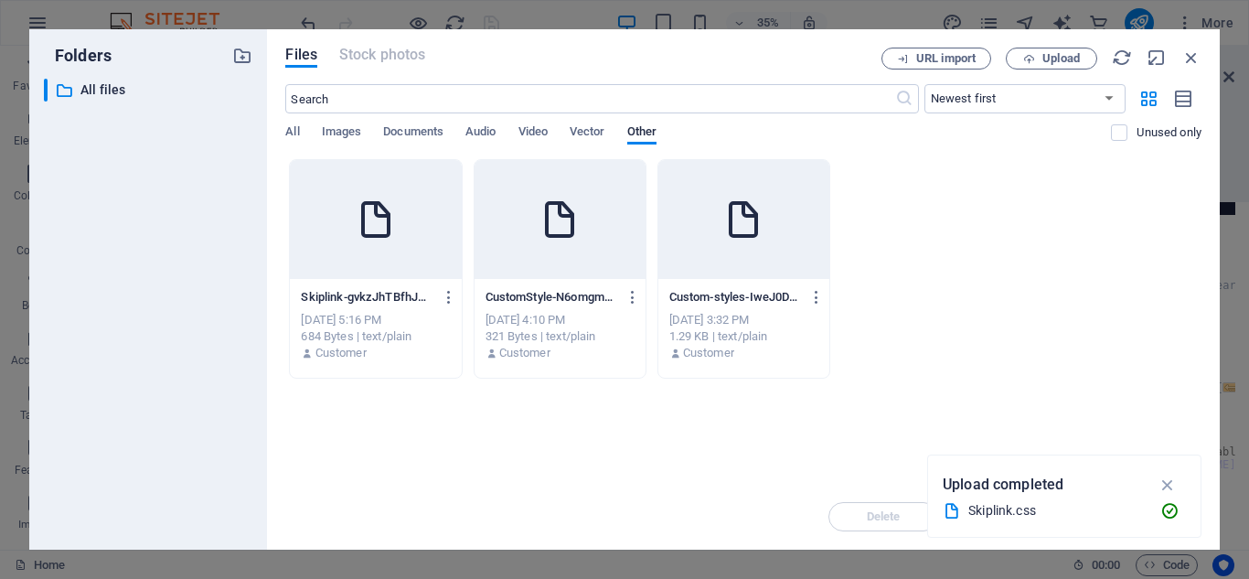
click at [375, 220] on icon at bounding box center [376, 220] width 44 height 44
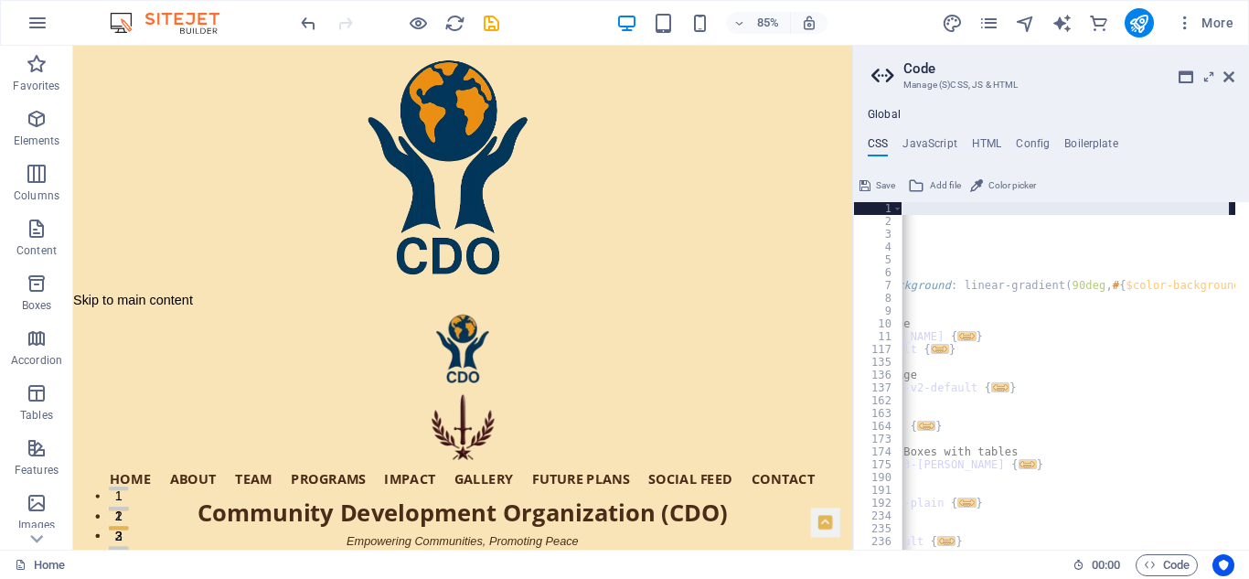
scroll to position [0, 0]
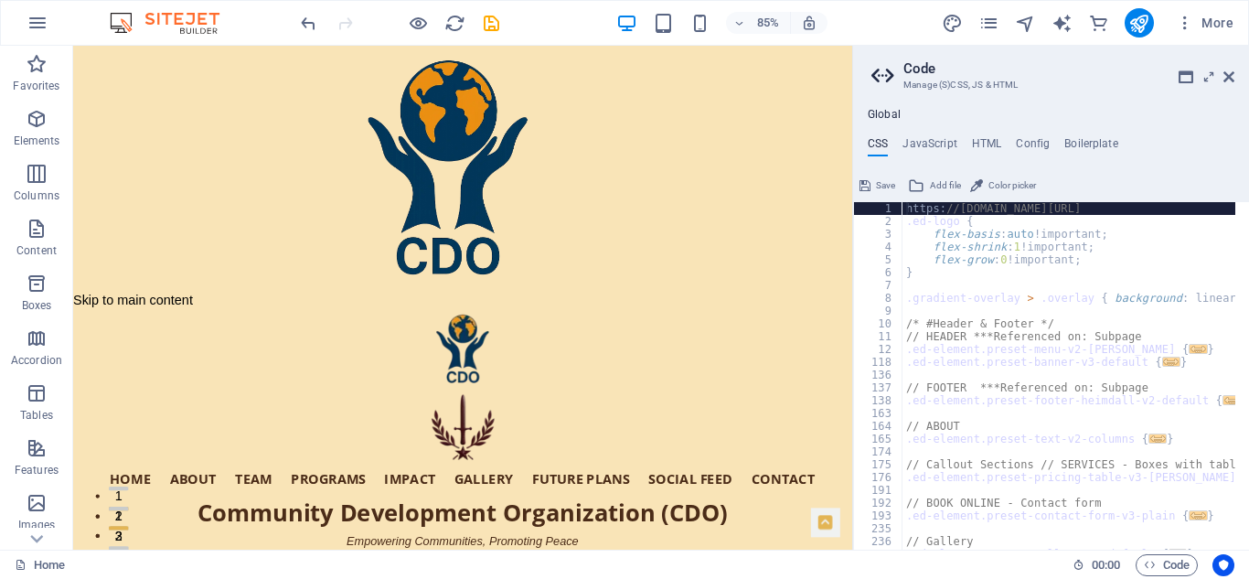
type textarea "[URL][DOMAIN_NAME]"
click at [883, 178] on span "Save" at bounding box center [885, 186] width 19 height 22
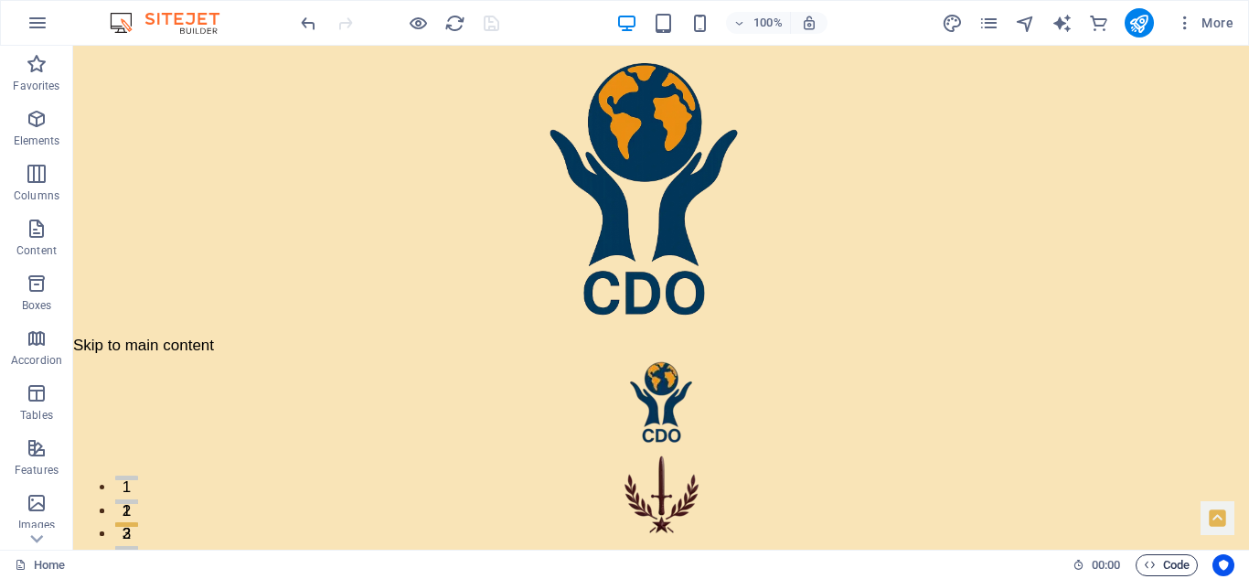
click at [1155, 560] on span "Code" at bounding box center [1167, 565] width 46 height 22
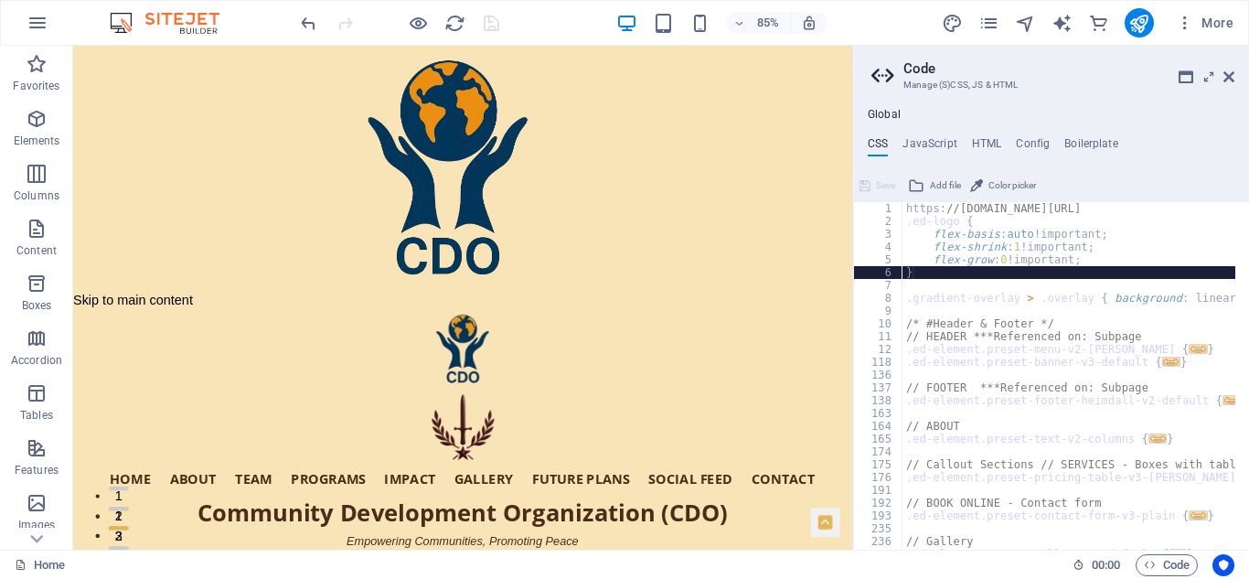
type textarea "}"
click at [1229, 70] on icon at bounding box center [1229, 77] width 11 height 15
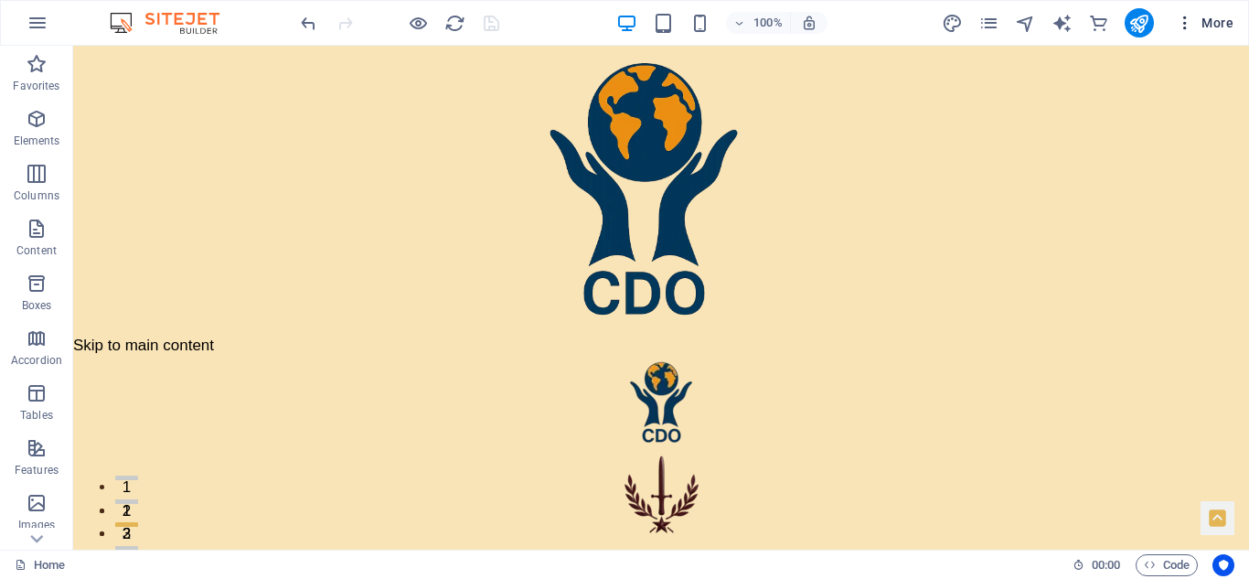
click at [1206, 17] on span "More" at bounding box center [1205, 23] width 58 height 18
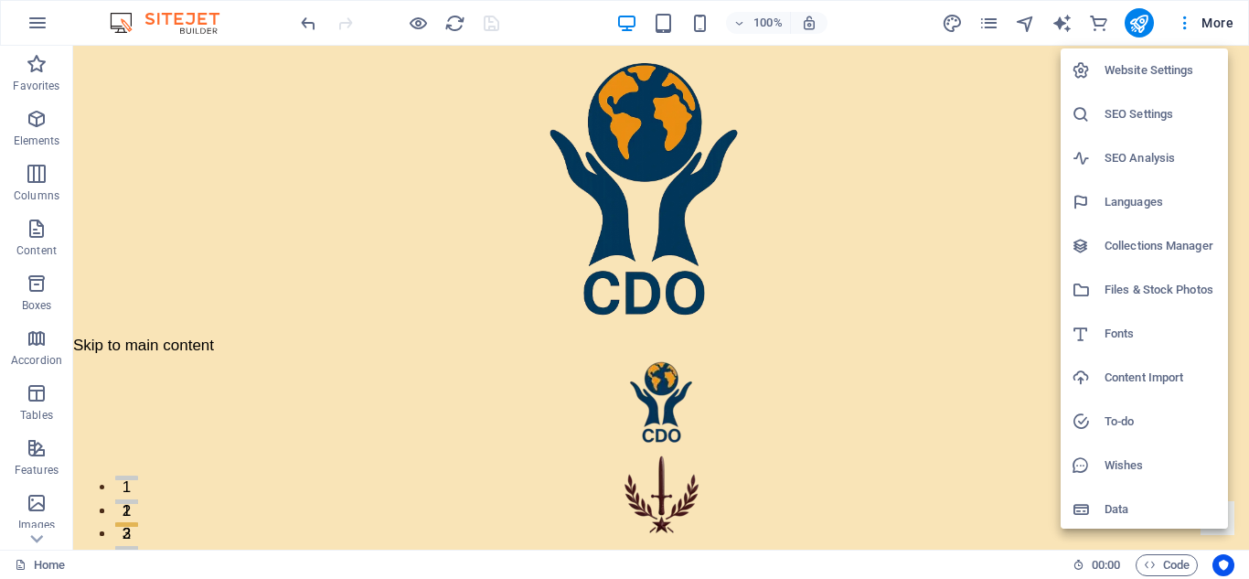
click at [1161, 282] on h6 "Files & Stock Photos" at bounding box center [1161, 290] width 112 height 22
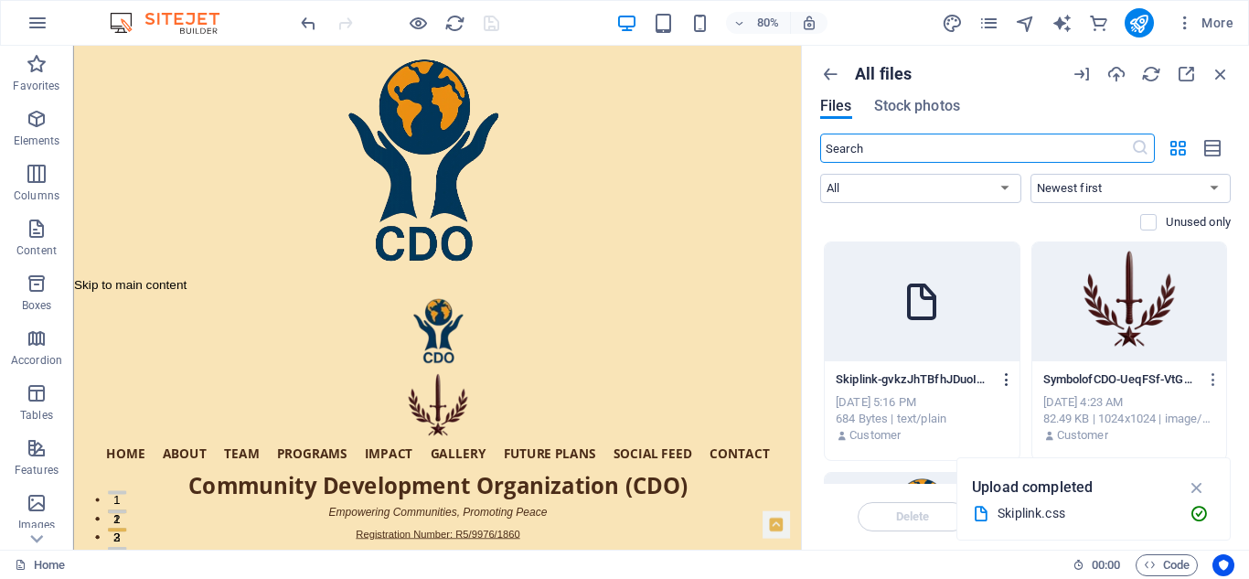
click at [999, 376] on icon "button" at bounding box center [1007, 379] width 17 height 16
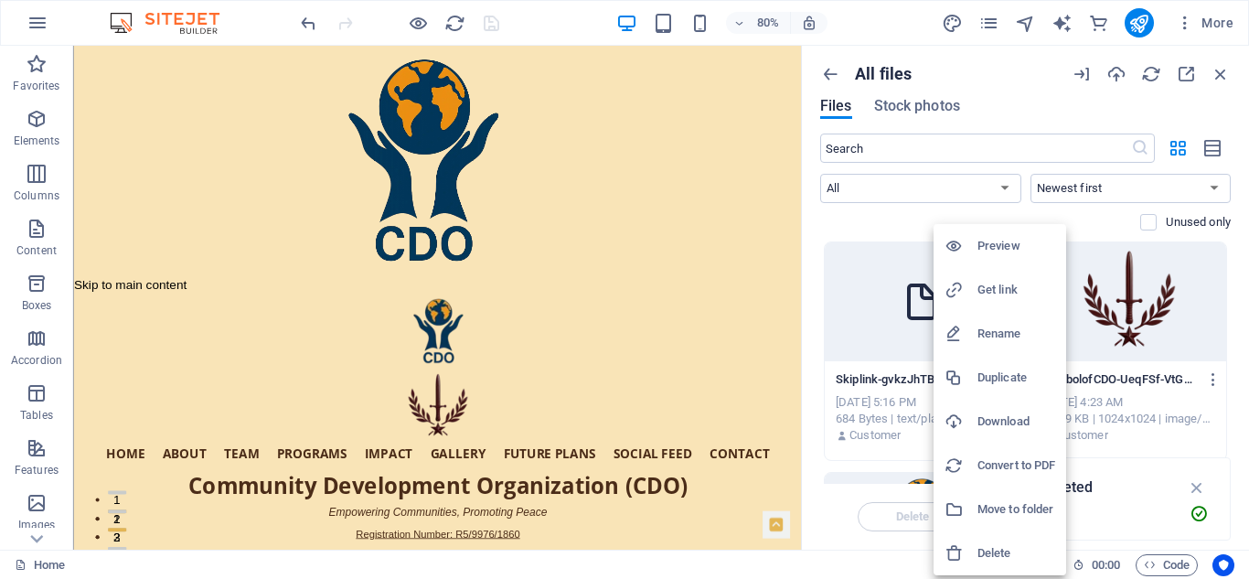
click at [976, 290] on div at bounding box center [961, 290] width 33 height 18
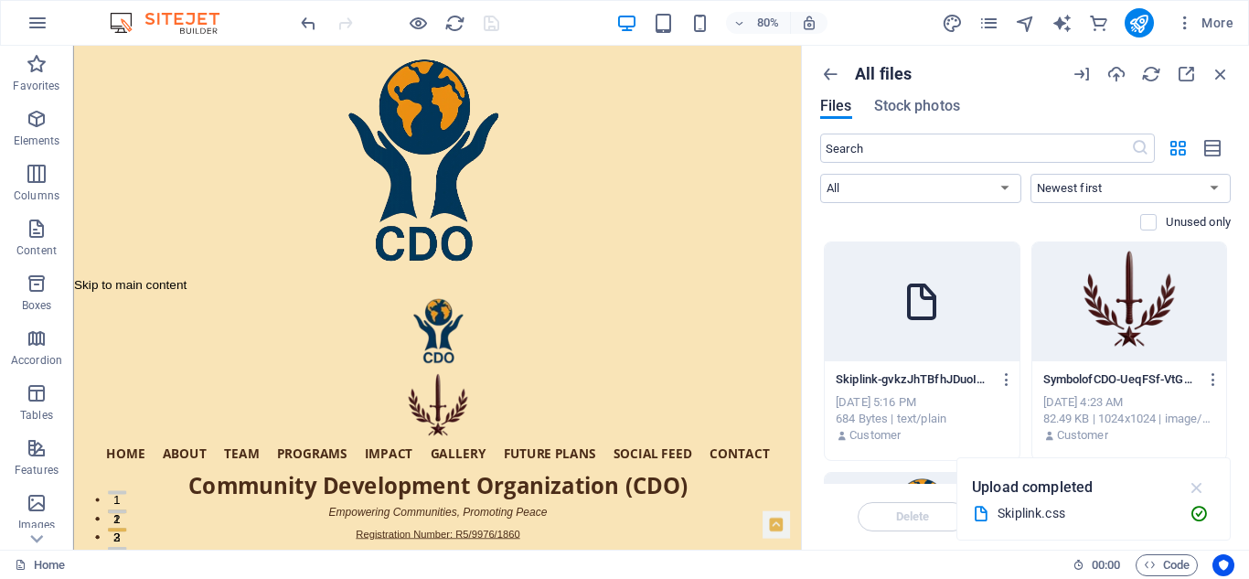
click at [1199, 485] on icon "button" at bounding box center [1197, 487] width 21 height 20
click at [1177, 561] on span "Code" at bounding box center [1167, 565] width 46 height 22
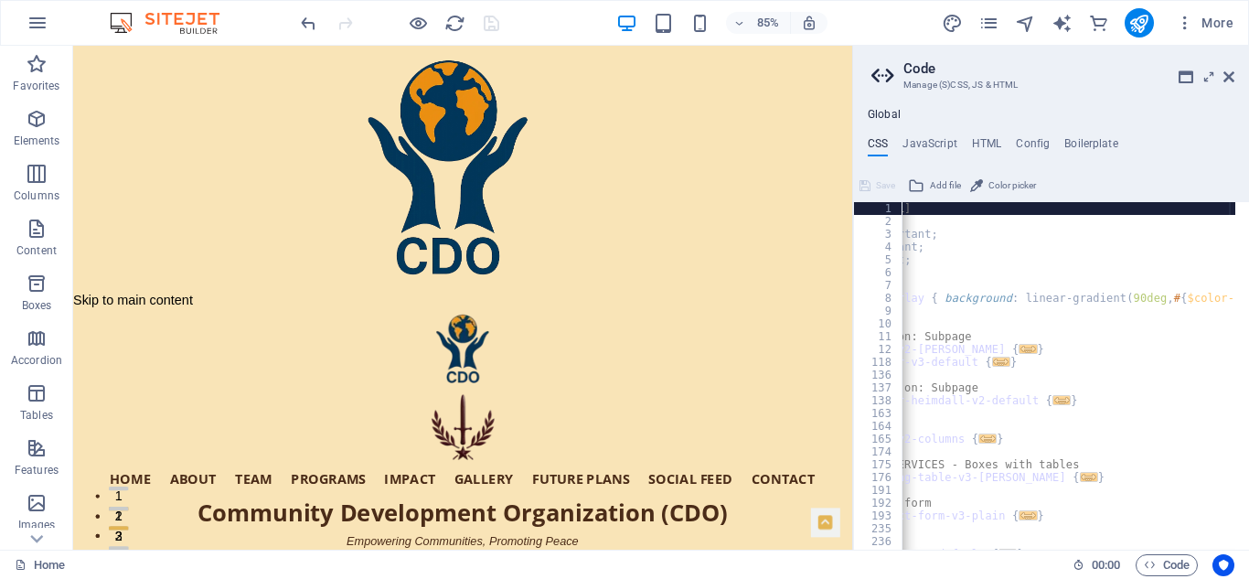
scroll to position [0, 170]
type textarea ".ed-logo {"
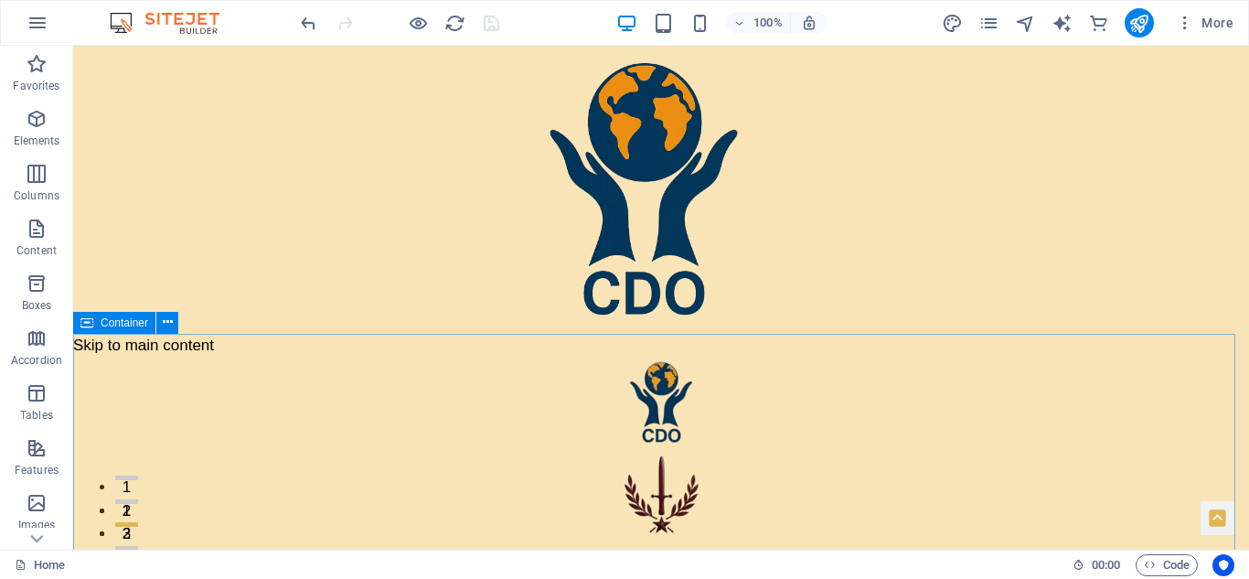
click at [141, 321] on span "Container" at bounding box center [125, 322] width 48 height 11
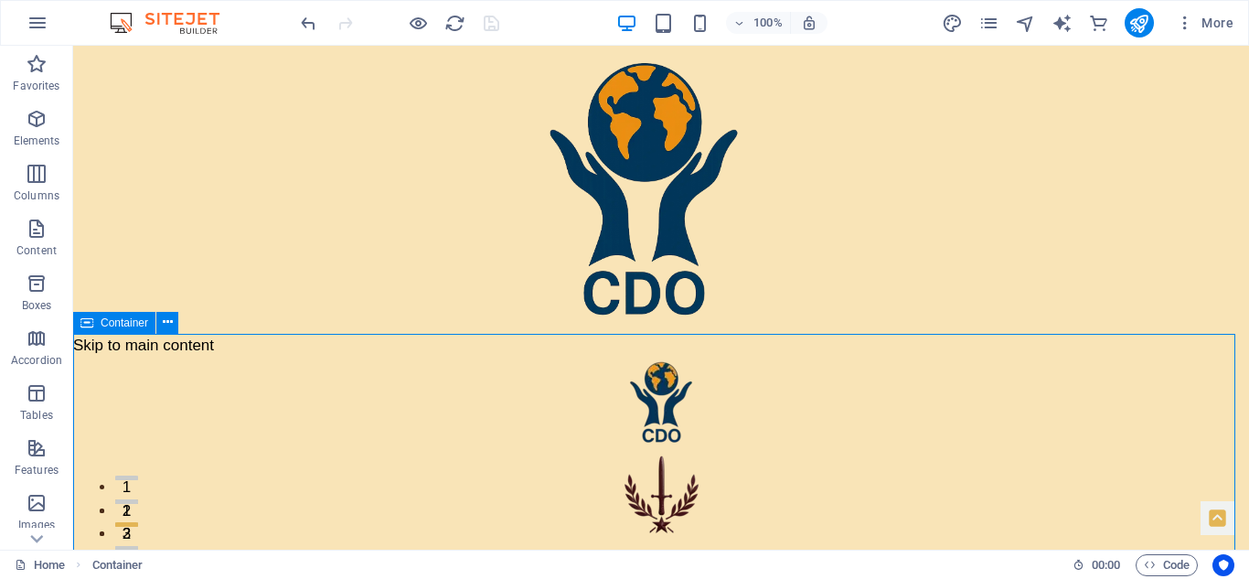
click at [141, 321] on span "Container" at bounding box center [125, 322] width 48 height 11
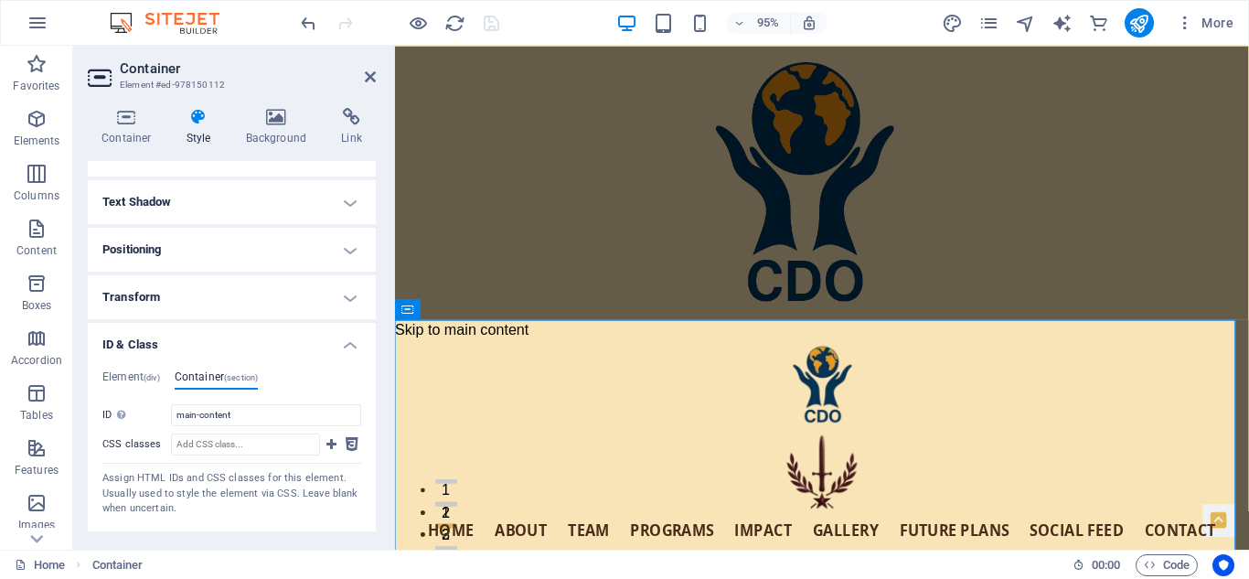
scroll to position [203, 0]
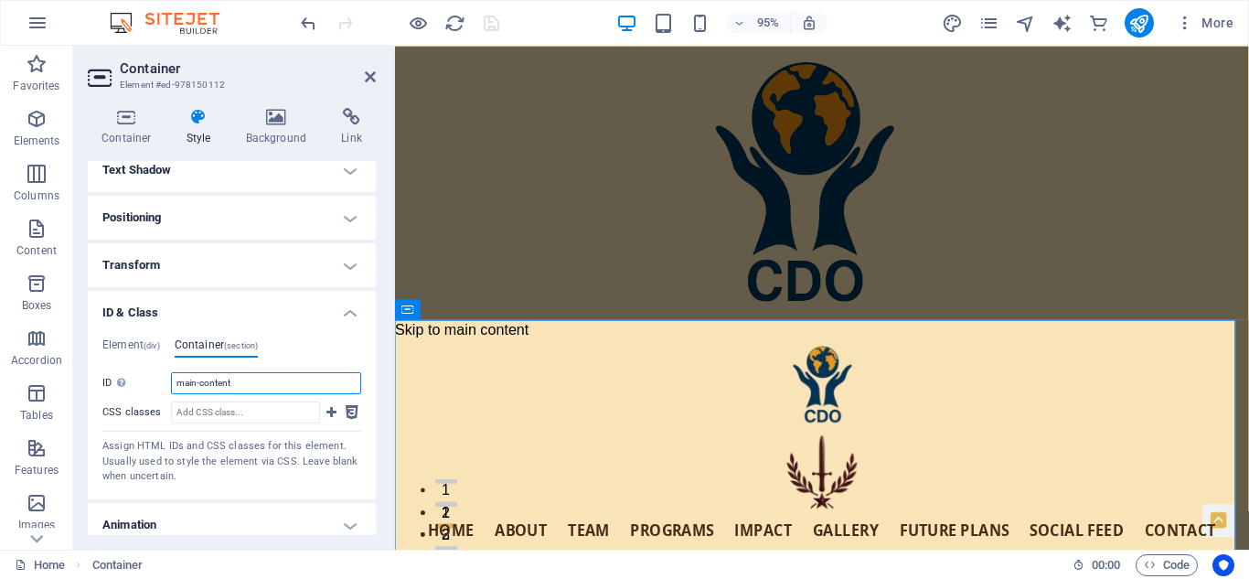
click at [237, 377] on input "main-content" at bounding box center [266, 383] width 190 height 22
type input "main-content"
click at [380, 338] on div "Container Style Background Link Size Height Default px rem % vh vw Min. height …" at bounding box center [231, 321] width 317 height 456
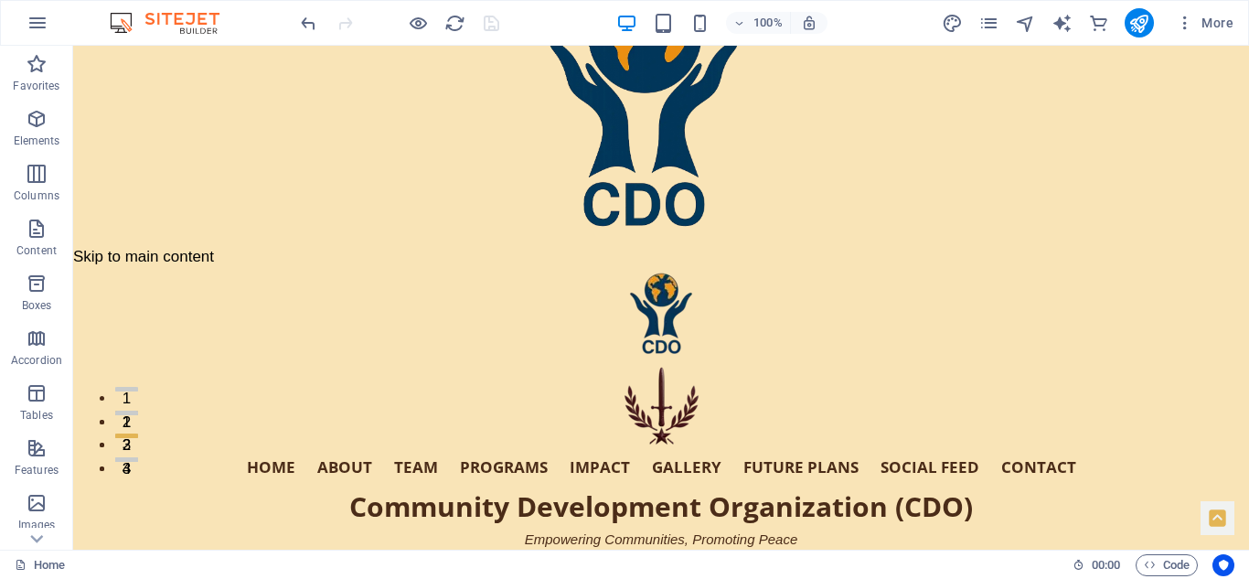
scroll to position [164, 0]
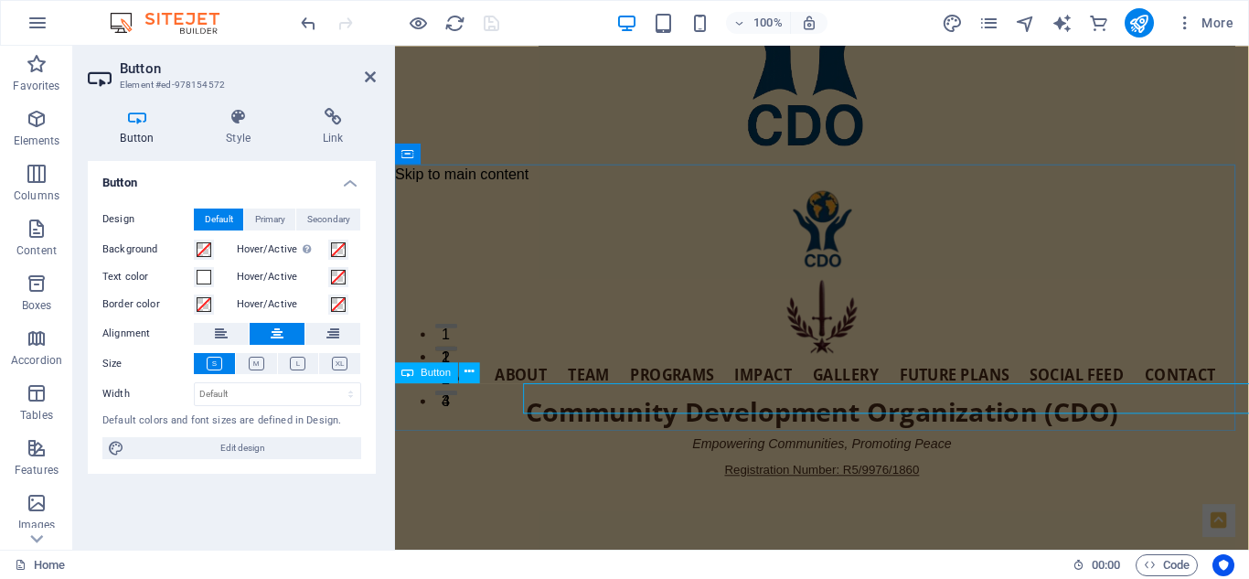
select select "%"
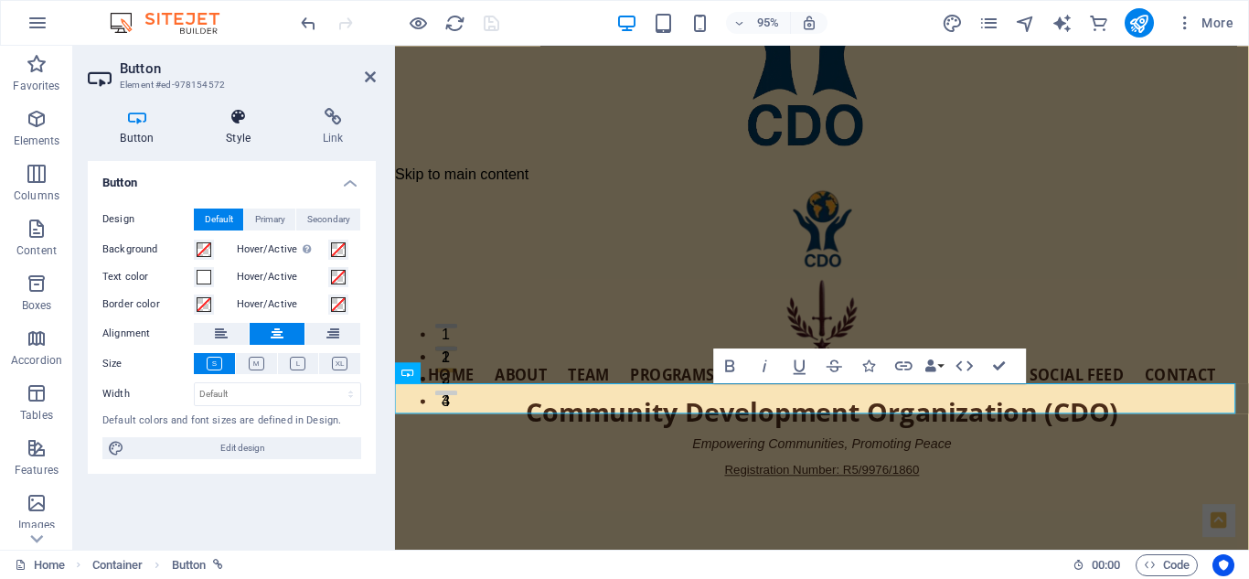
click at [235, 123] on icon at bounding box center [239, 117] width 90 height 18
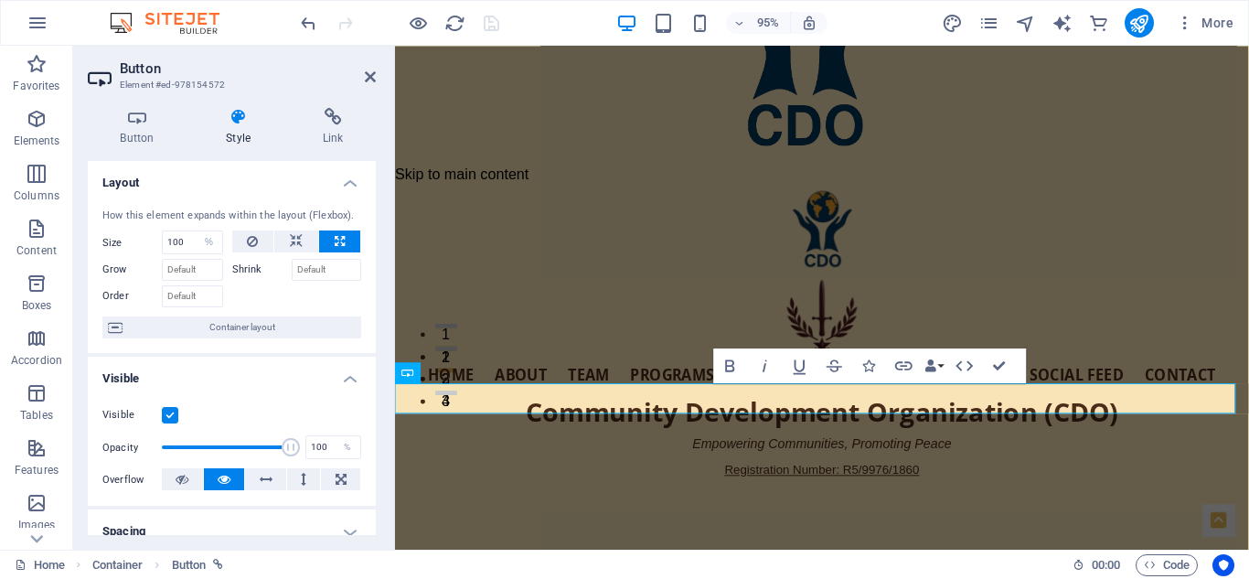
click at [344, 183] on h4 "Layout" at bounding box center [232, 177] width 288 height 33
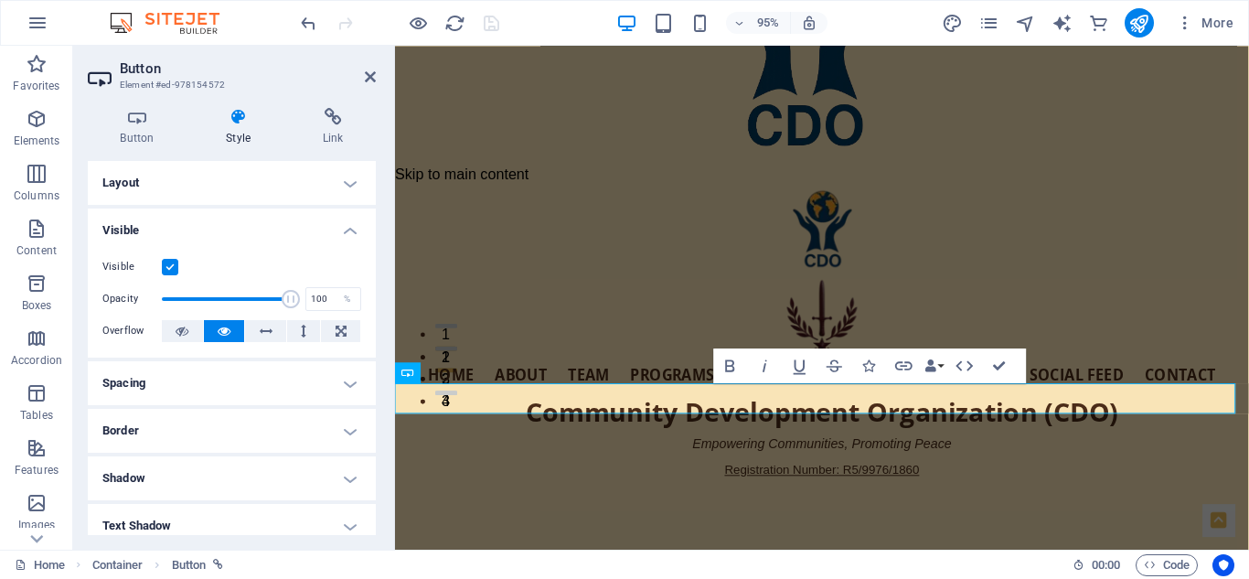
click at [342, 235] on h4 "Visible" at bounding box center [232, 225] width 288 height 33
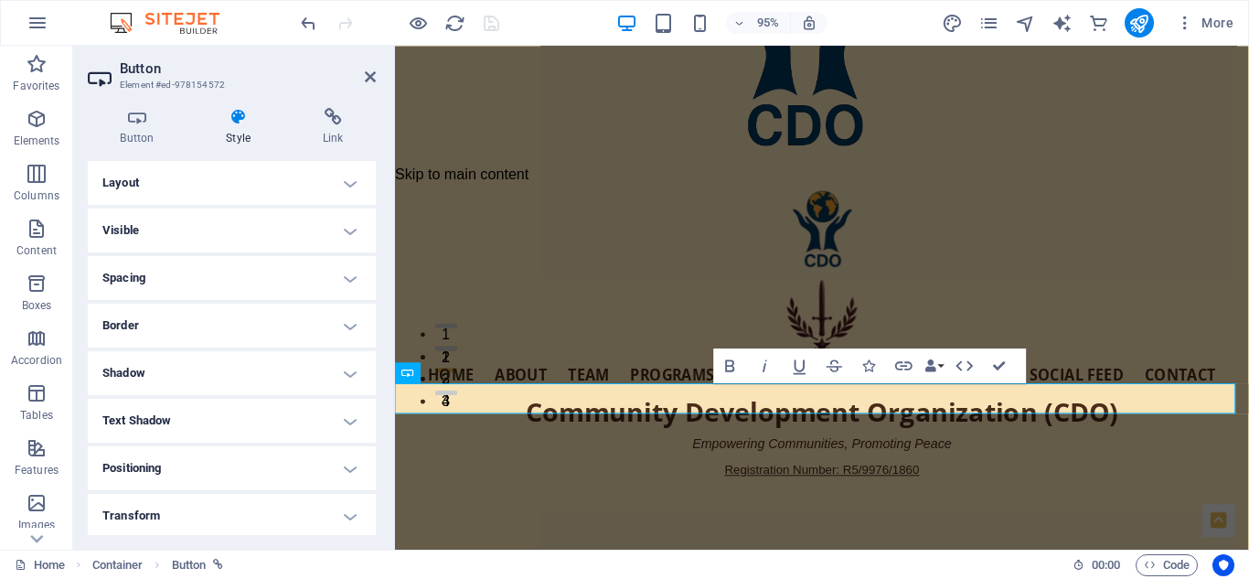
scroll to position [145, 0]
click at [346, 417] on h4 "ID & Class" at bounding box center [232, 418] width 288 height 44
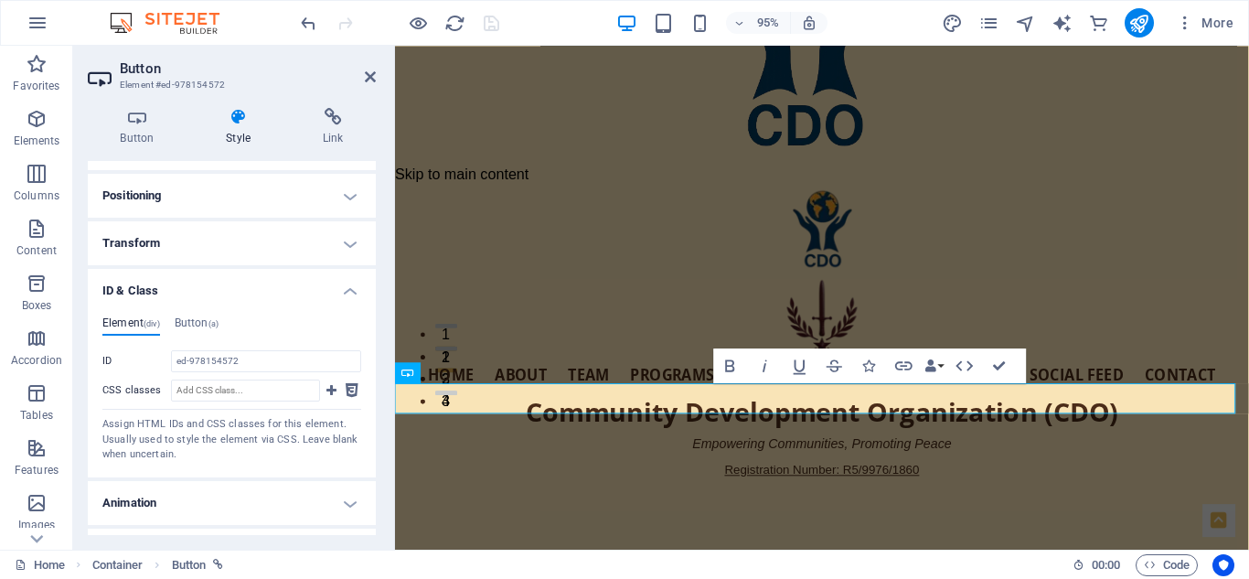
scroll to position [256, 0]
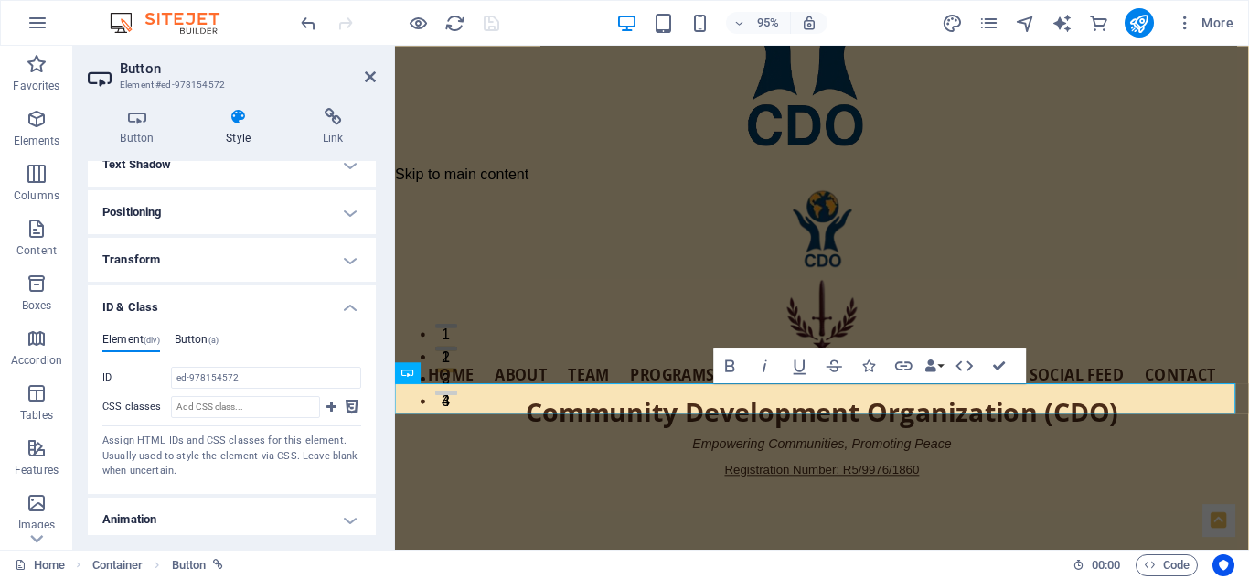
click at [203, 334] on h4 "Button (a)" at bounding box center [197, 343] width 44 height 20
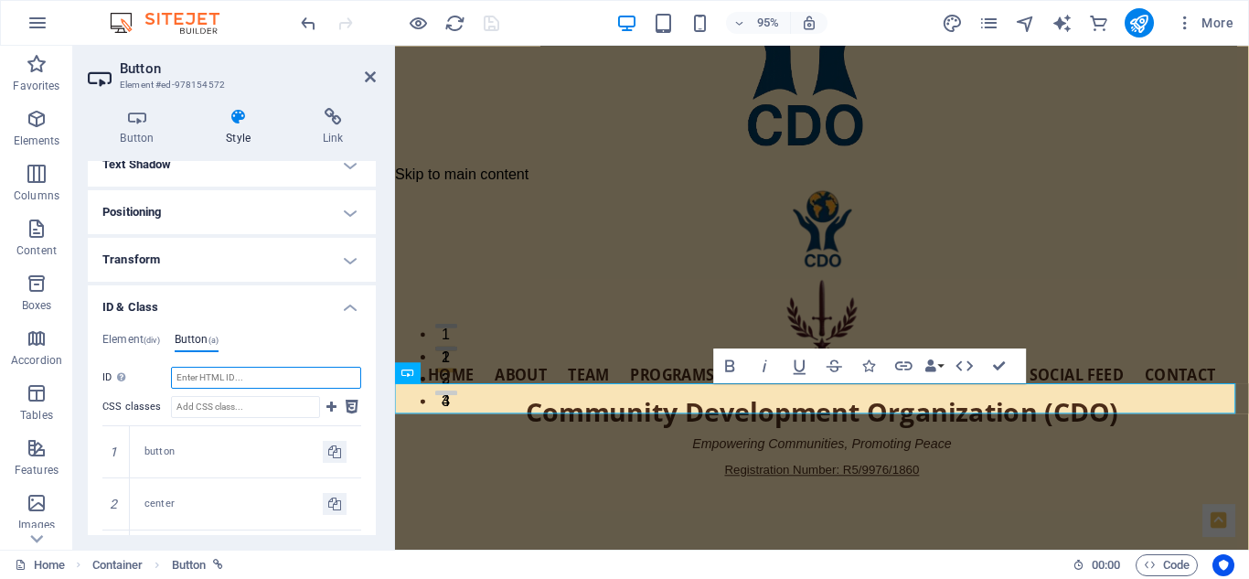
click at [241, 376] on input "ID Space and special character (except "-" or "_") are not accepted" at bounding box center [266, 378] width 190 height 22
click at [365, 78] on icon at bounding box center [370, 77] width 11 height 15
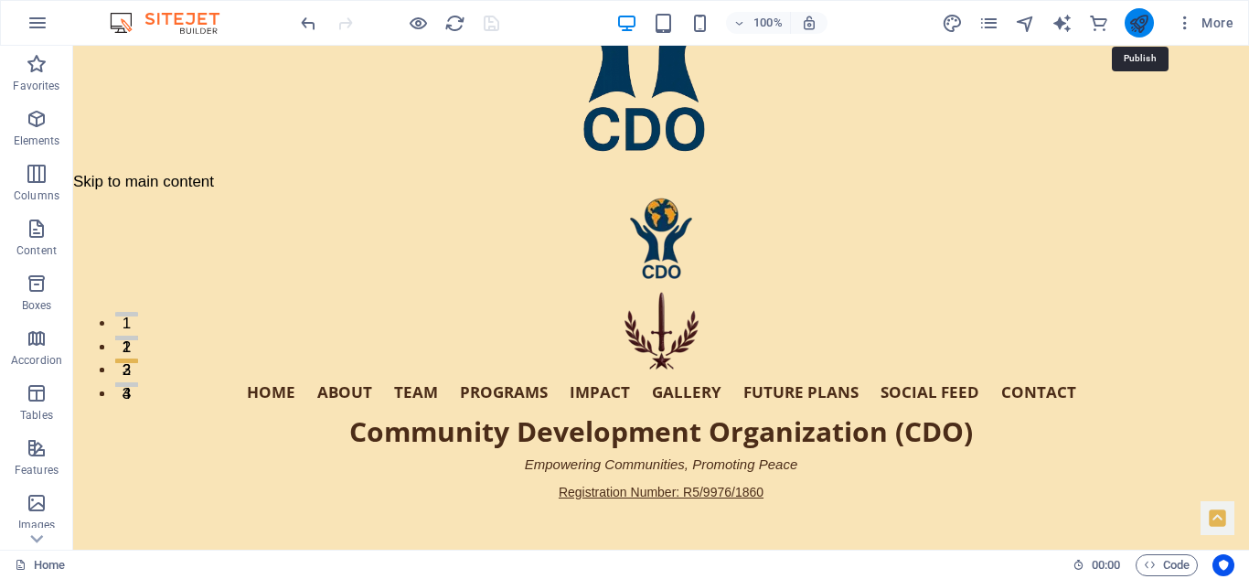
click at [1143, 30] on icon "publish" at bounding box center [1139, 23] width 21 height 21
